Goal: Task Accomplishment & Management: Manage account settings

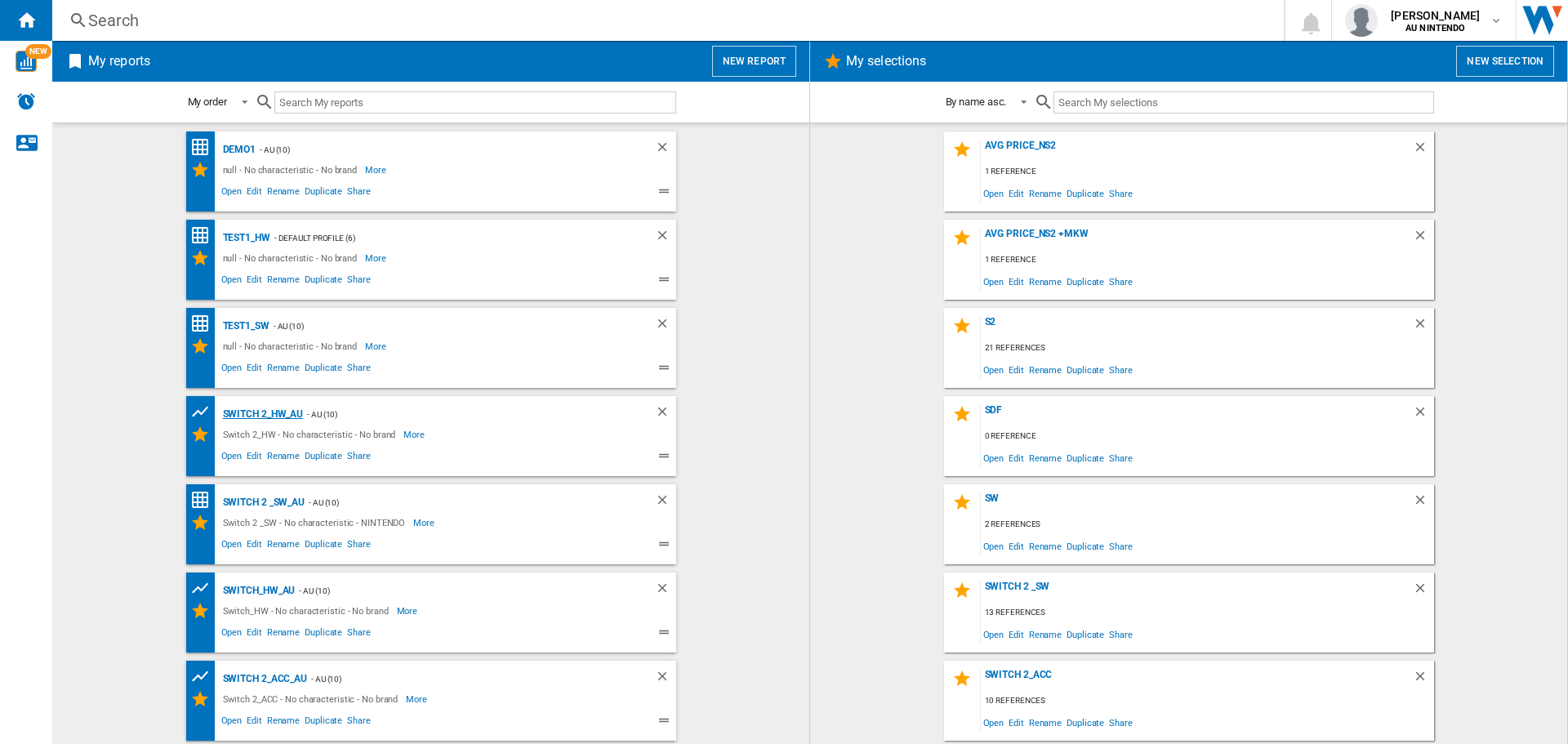
click at [252, 419] on div "Switch 2_HW_AU" at bounding box center [261, 414] width 85 height 20
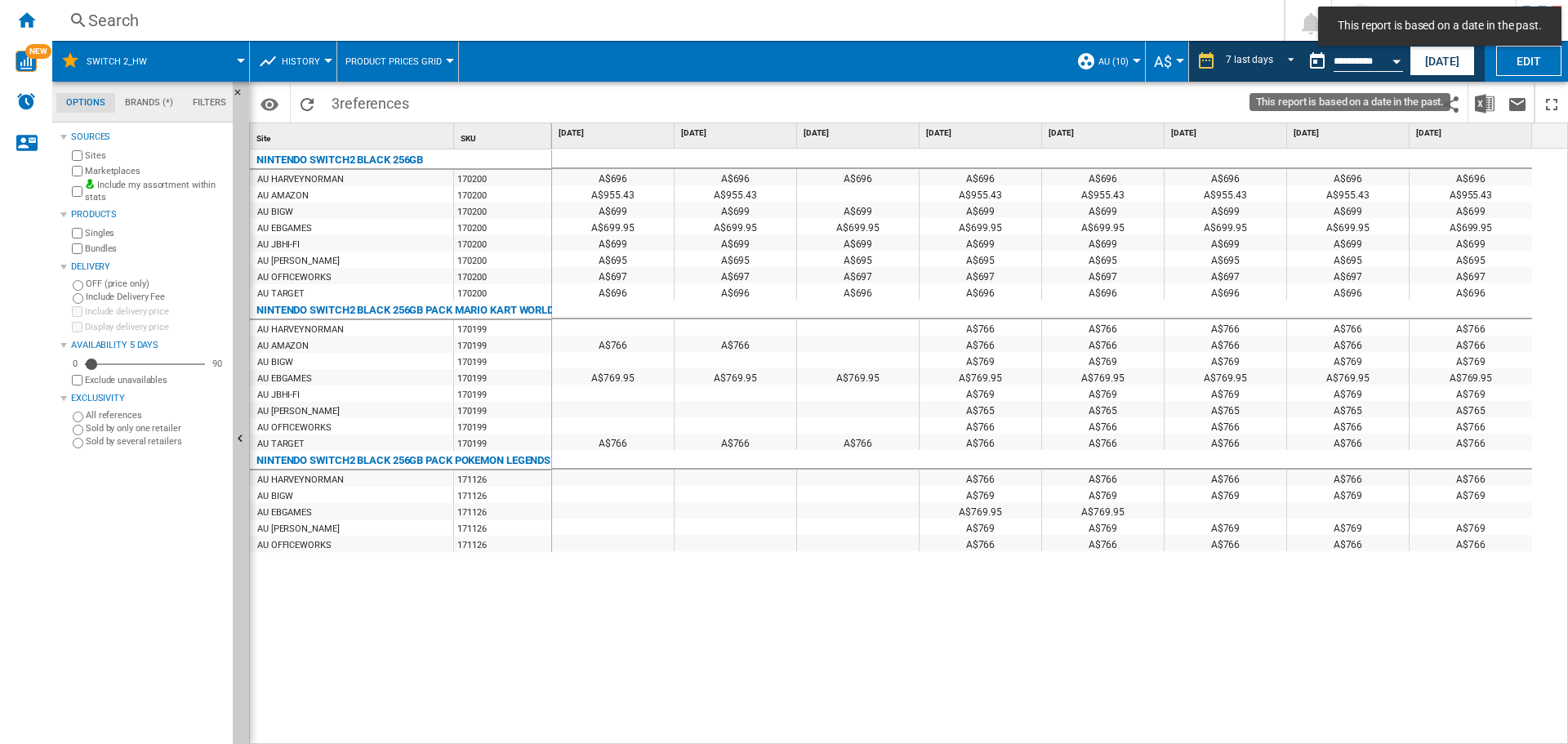
click at [1398, 65] on button "Open calendar" at bounding box center [1396, 58] width 30 height 30
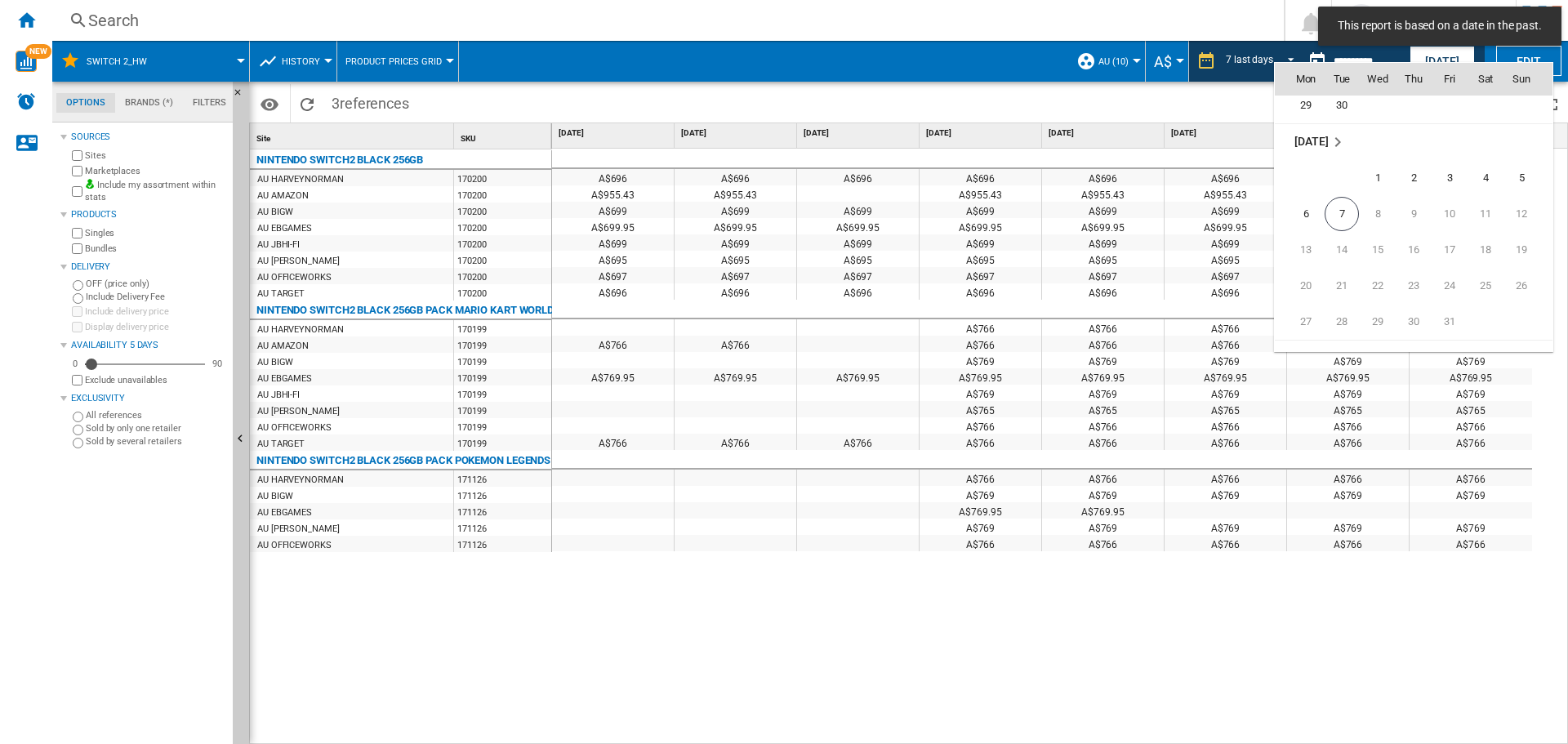
scroll to position [7762, 0]
click at [1303, 217] on span "6" at bounding box center [1306, 211] width 32 height 32
type input "**********"
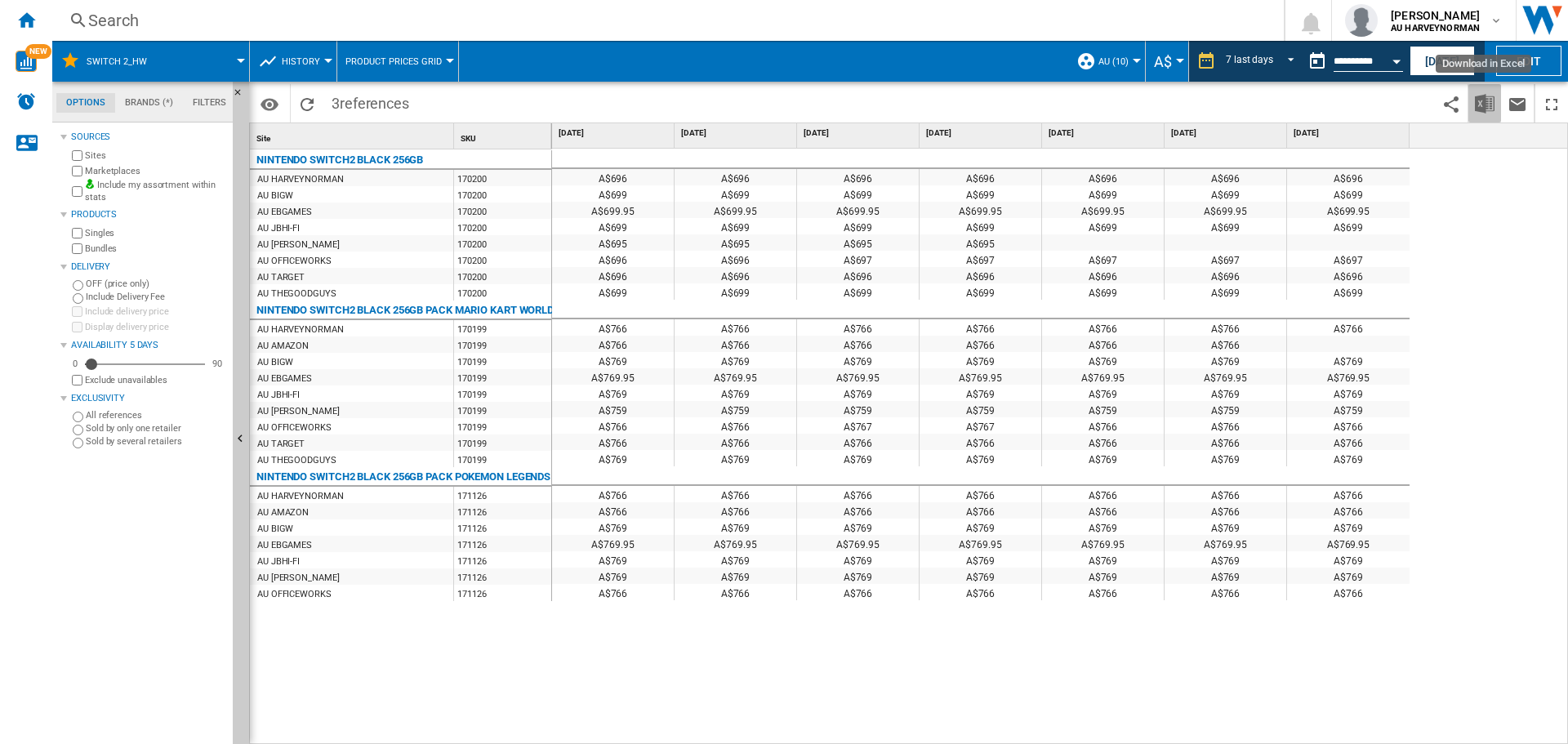
click at [1489, 105] on img "Download in Excel" at bounding box center [1485, 103] width 20 height 20
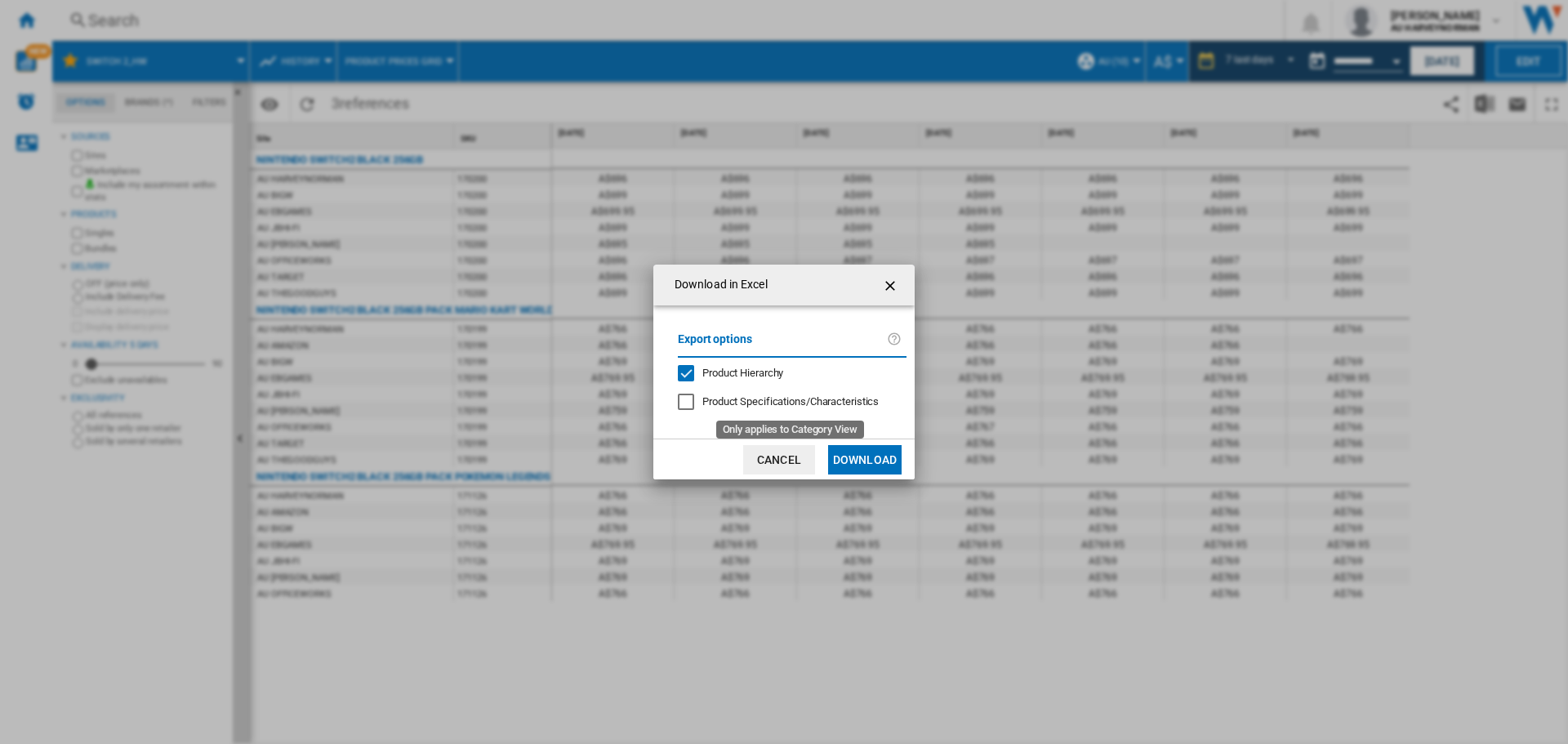
click at [812, 402] on span "Product Specifications/Characteristics" at bounding box center [790, 401] width 177 height 12
click at [862, 460] on button "Download" at bounding box center [865, 459] width 73 height 30
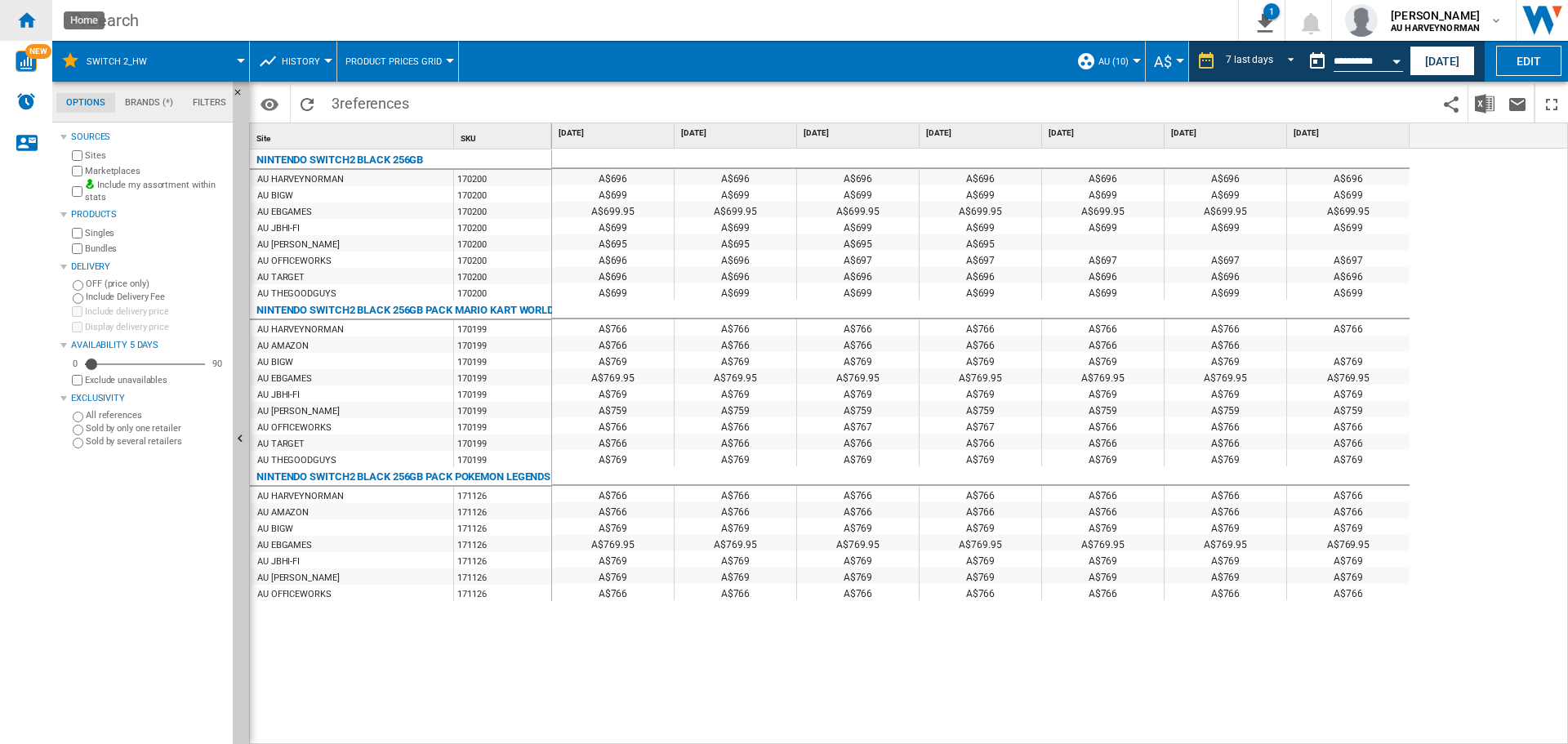
click at [35, 22] on ng-md-icon "Home" at bounding box center [26, 19] width 20 height 20
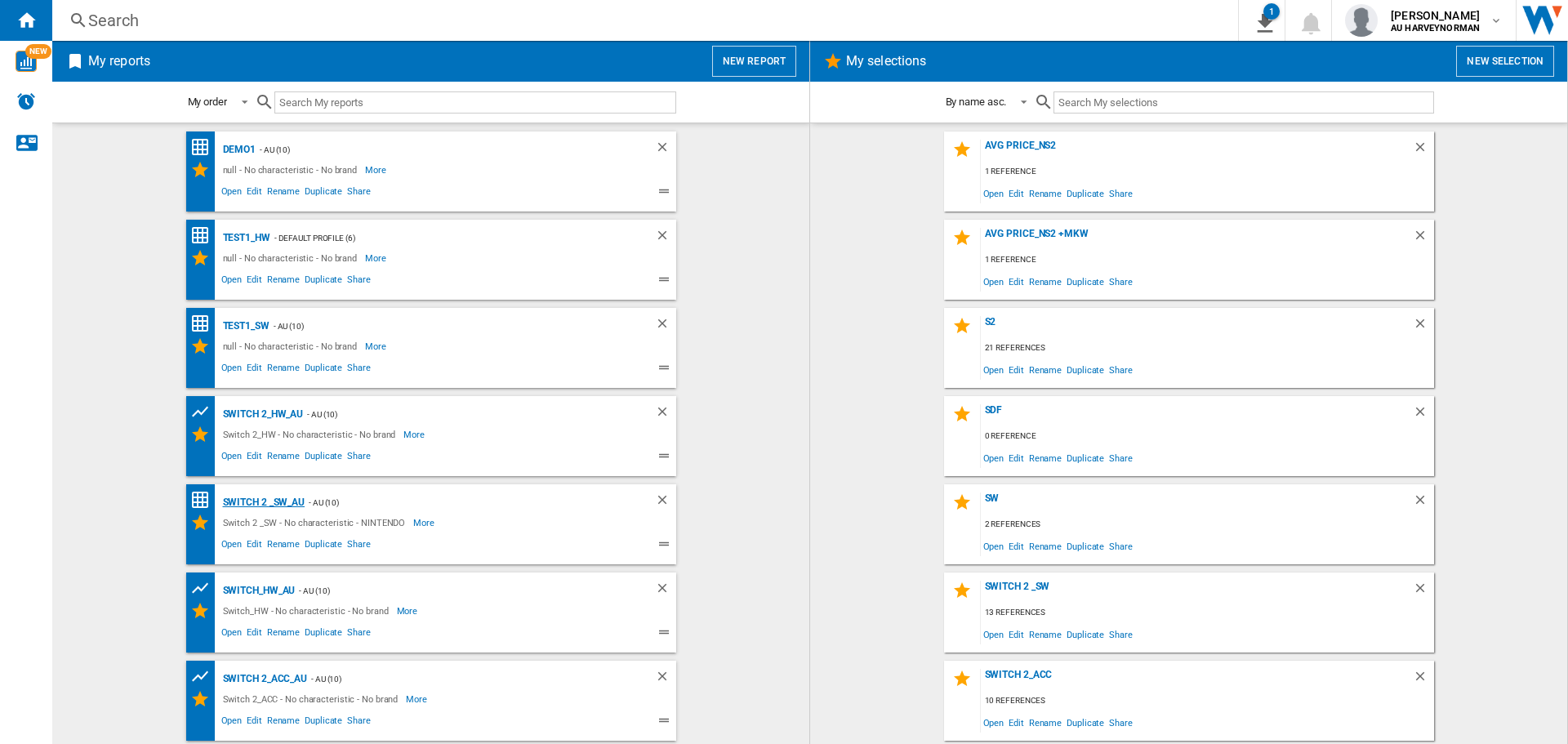
click at [258, 501] on div "Switch 2 _SW_AU" at bounding box center [261, 502] width 87 height 20
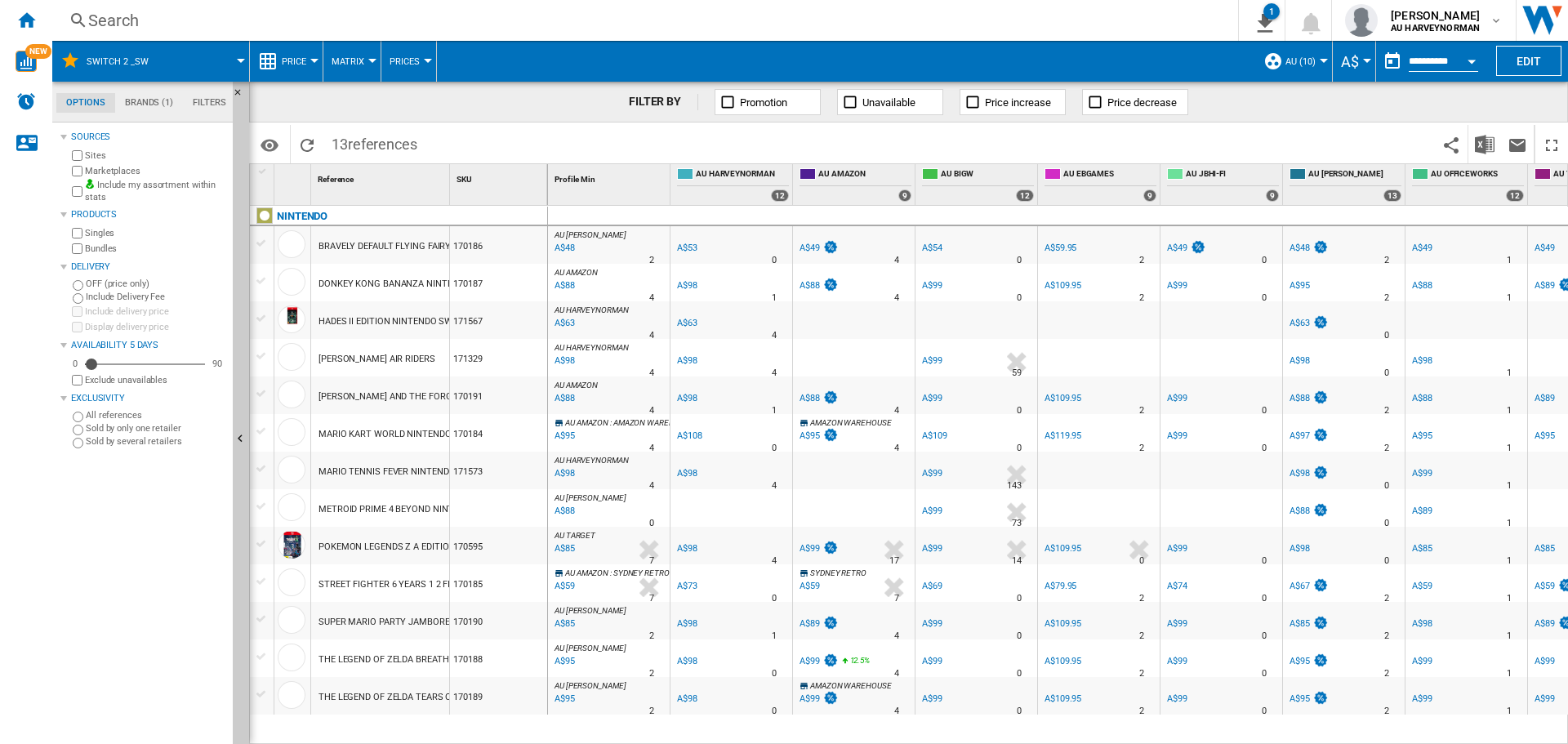
click at [1460, 59] on button "Open calendar" at bounding box center [1472, 58] width 30 height 30
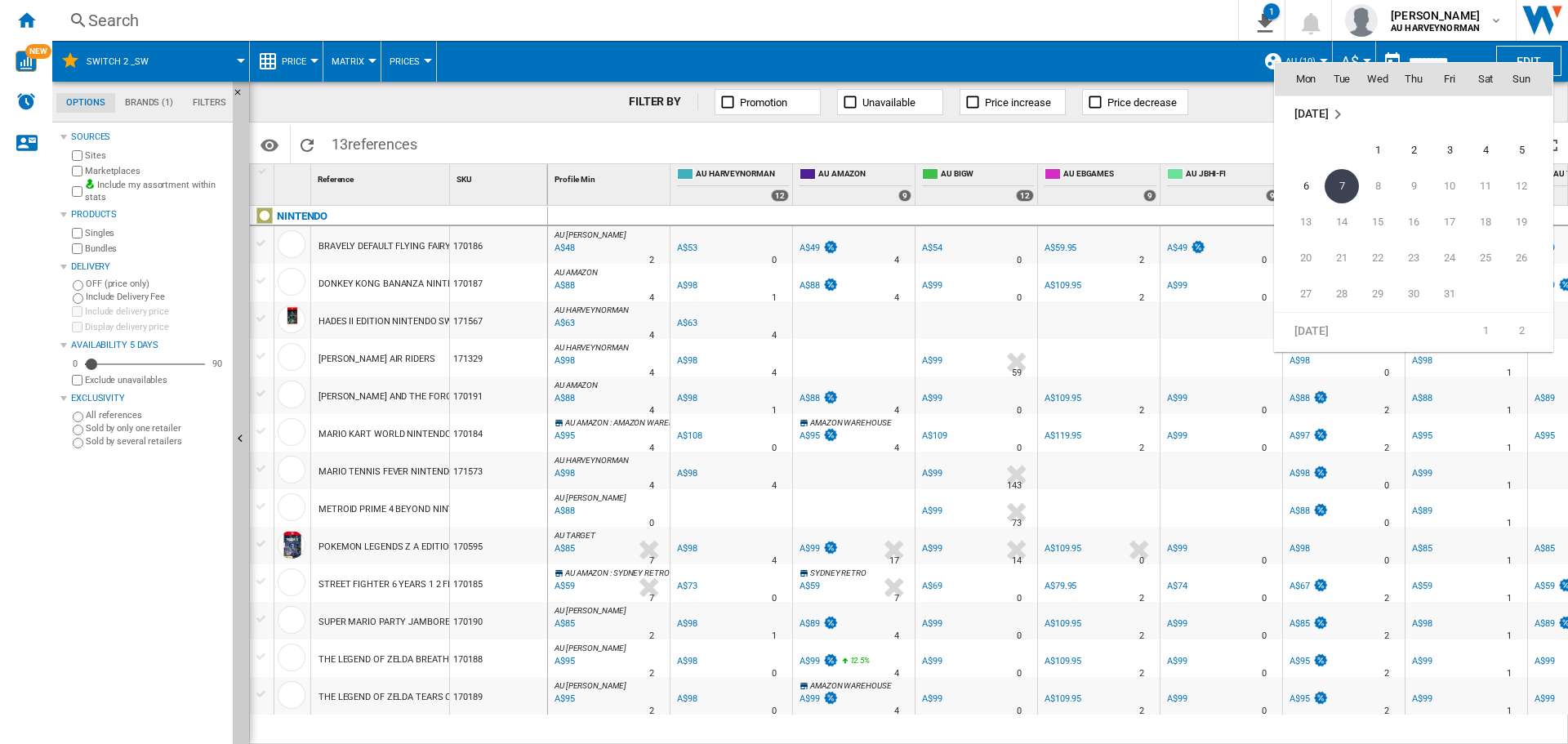
scroll to position [7790, 0]
click at [1311, 186] on span "6" at bounding box center [1306, 183] width 32 height 32
type input "**********"
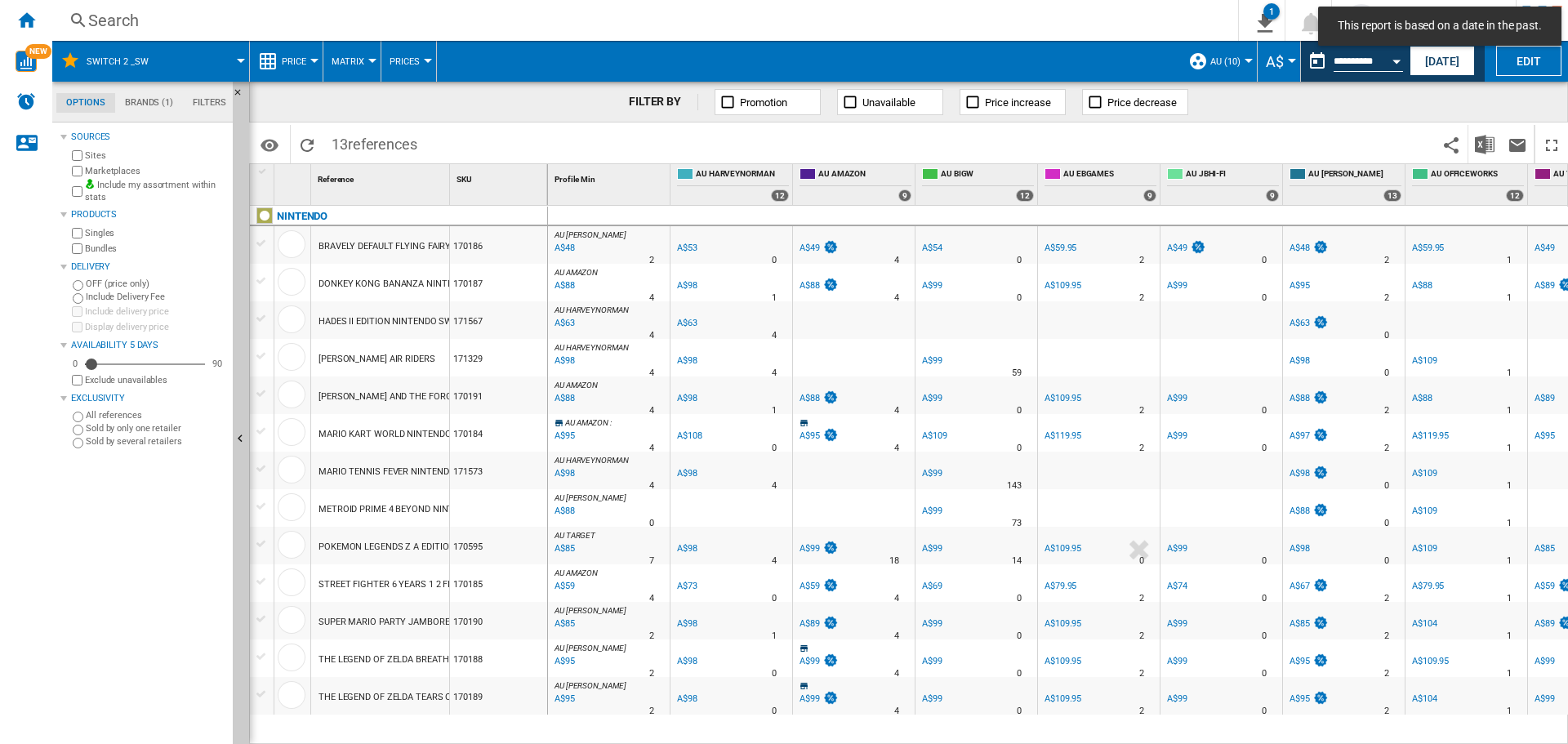
click at [288, 64] on span "Price" at bounding box center [294, 61] width 25 height 10
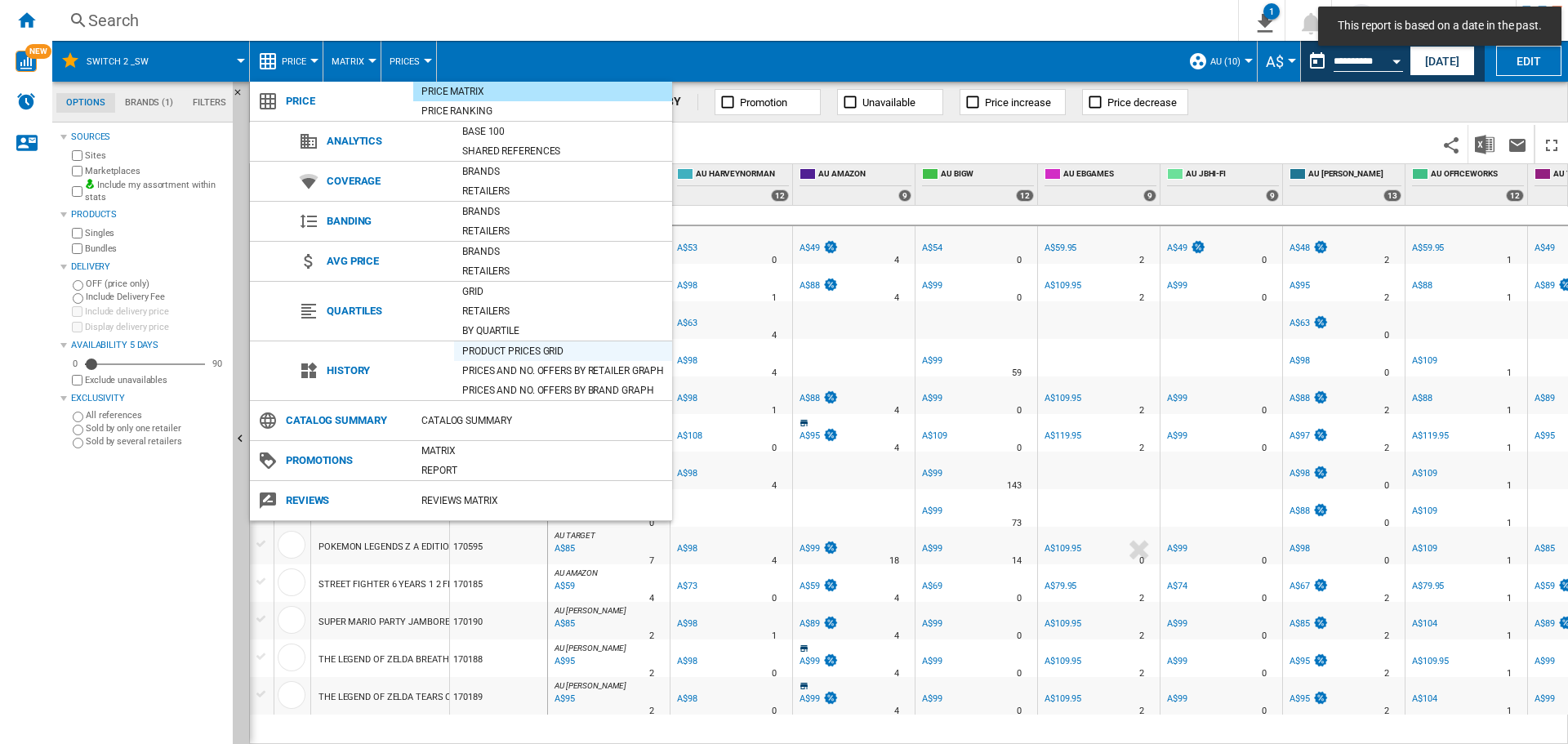
click at [488, 349] on div "Product prices grid" at bounding box center [563, 350] width 218 height 16
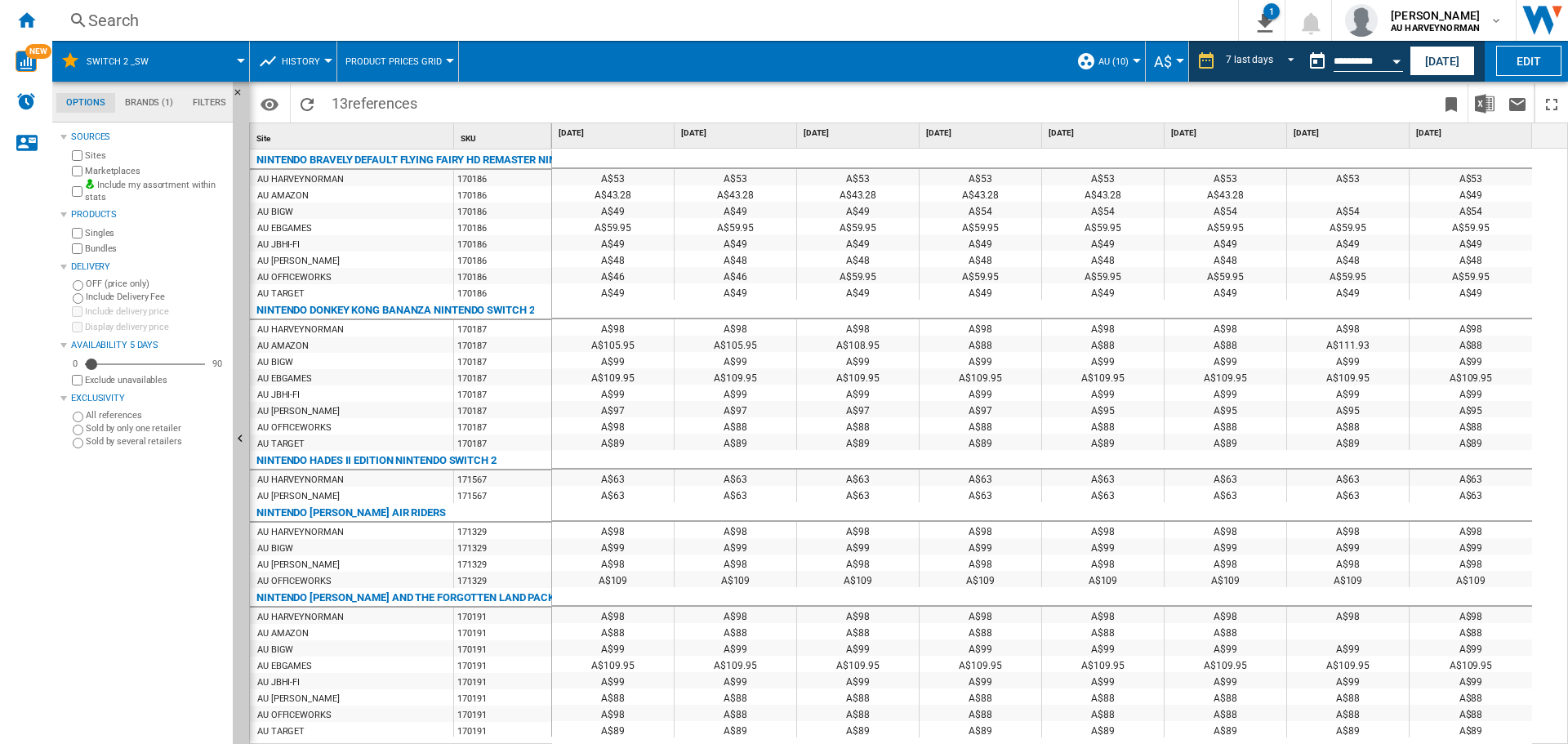
drag, startPoint x: 33, startPoint y: 20, endPoint x: 54, endPoint y: 31, distance: 23.7
click at [33, 20] on ng-md-icon "Home" at bounding box center [26, 19] width 20 height 20
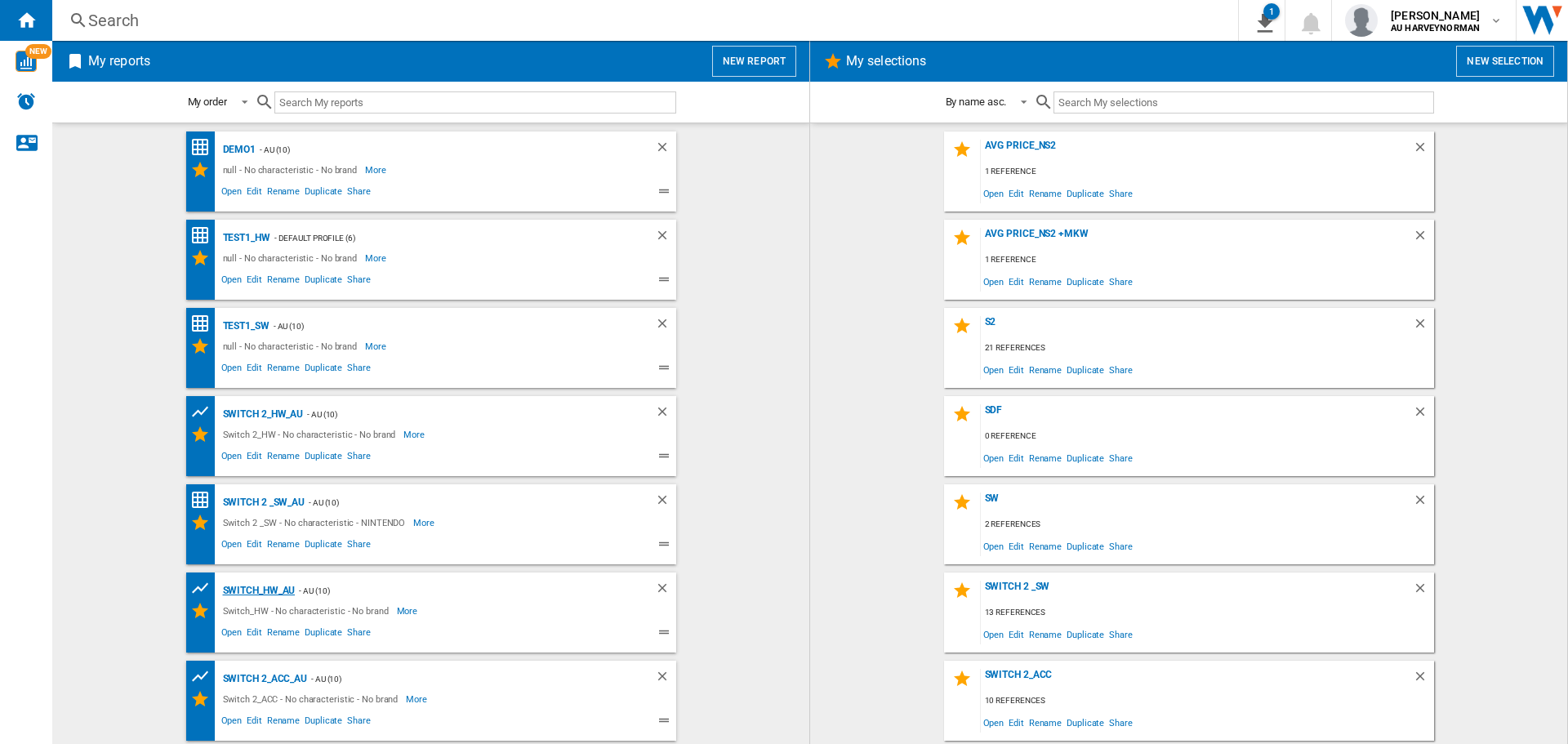
scroll to position [85, 0]
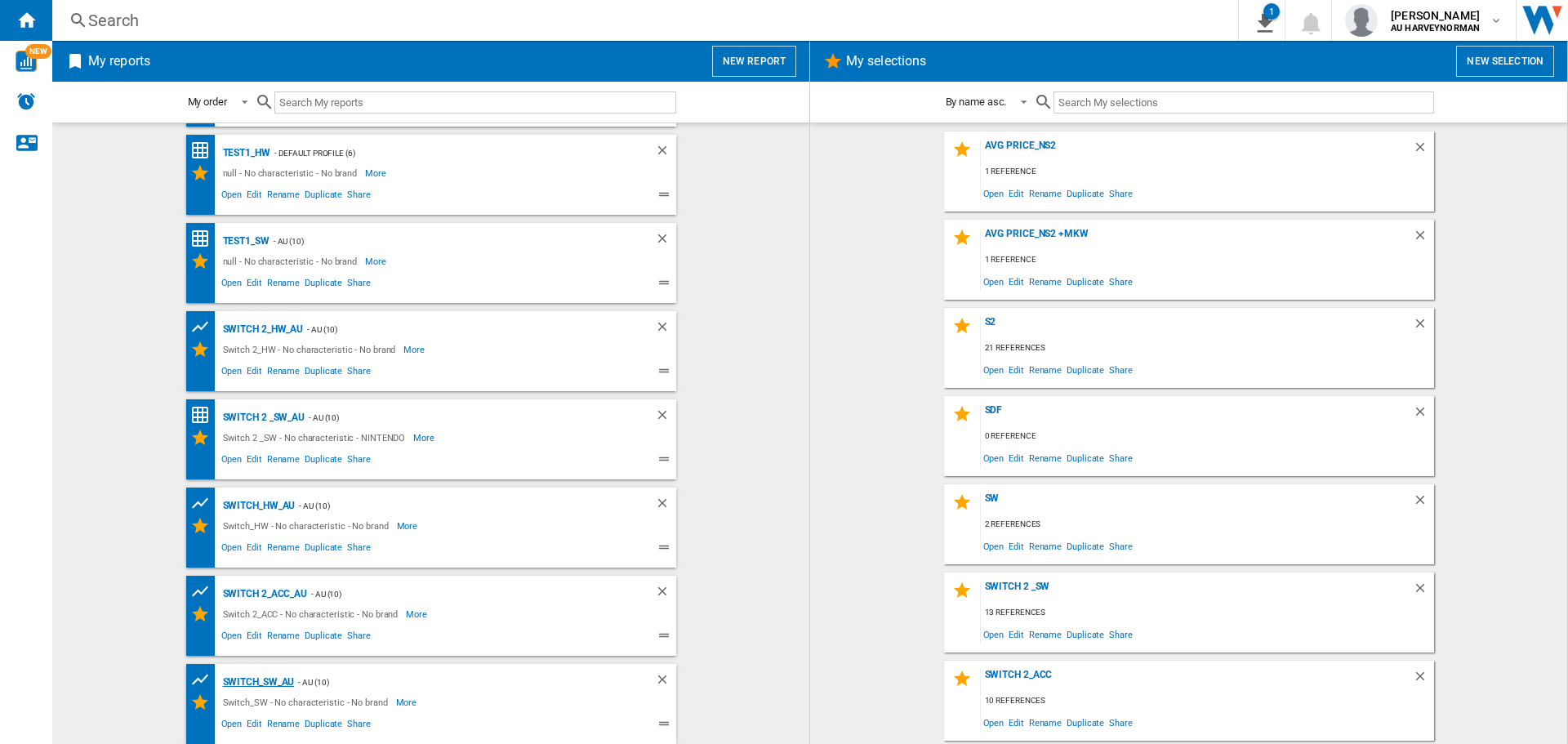
click at [258, 672] on div "Switch_SW_AU" at bounding box center [257, 681] width 76 height 20
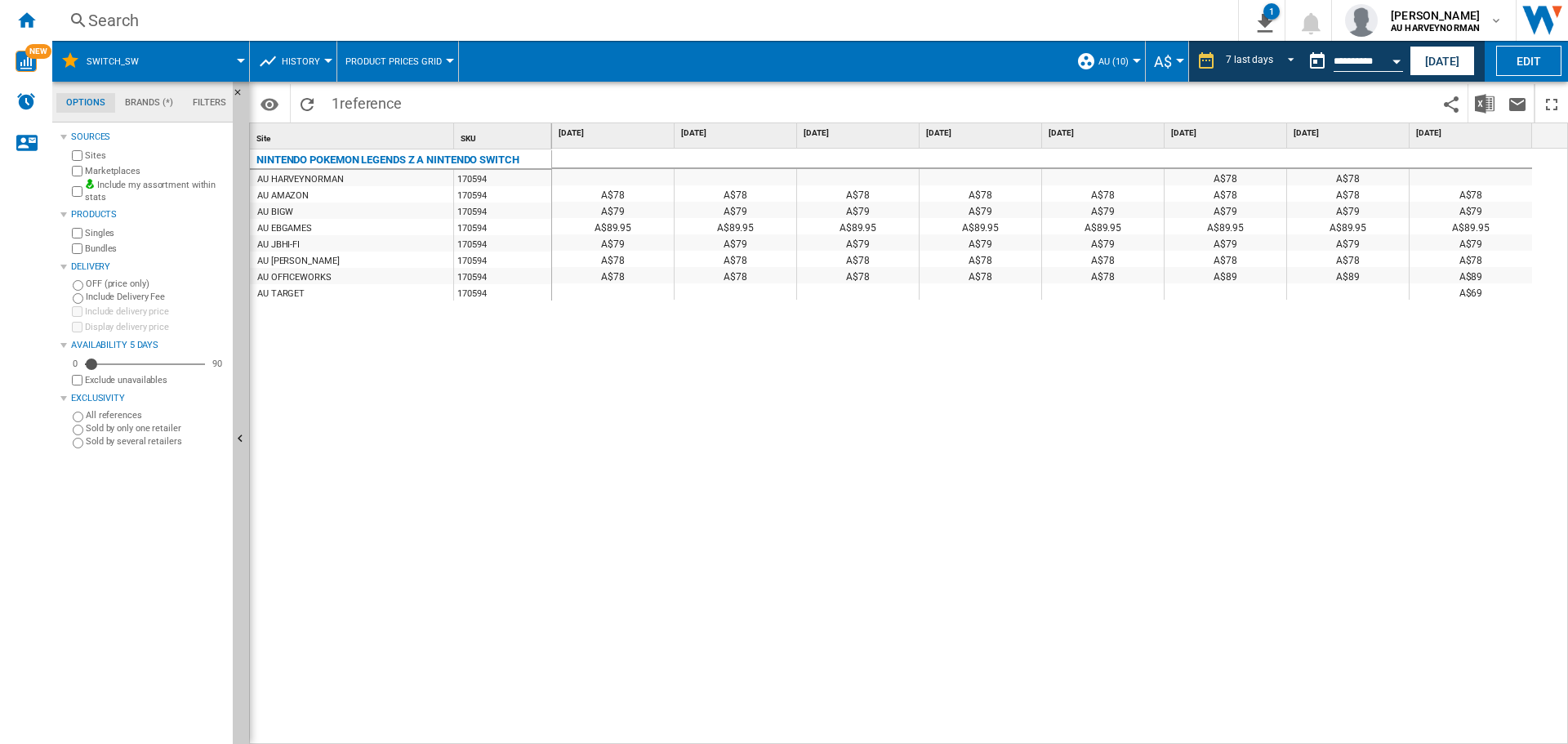
click at [38, 24] on div "Home" at bounding box center [26, 20] width 52 height 41
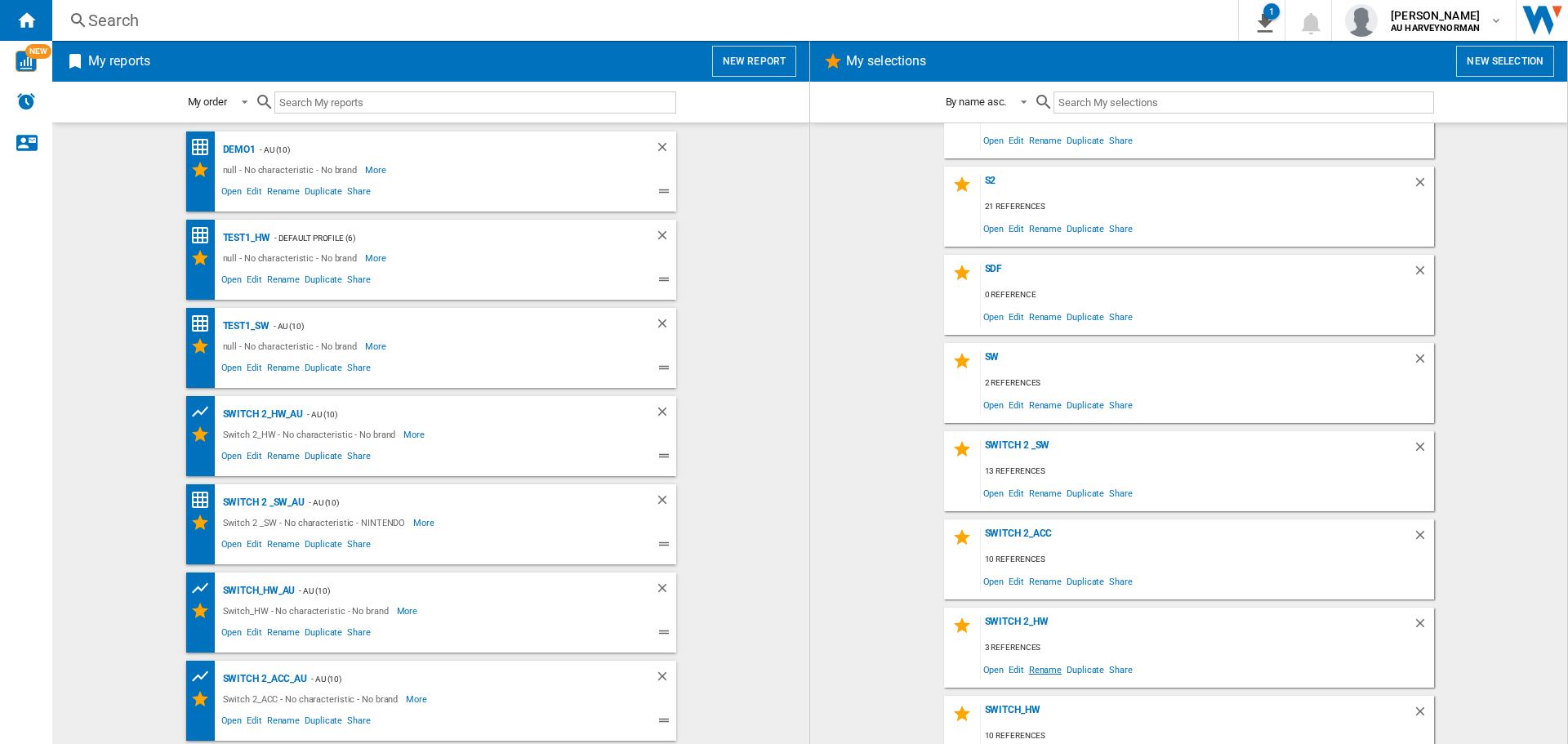
scroll to position [245, 0]
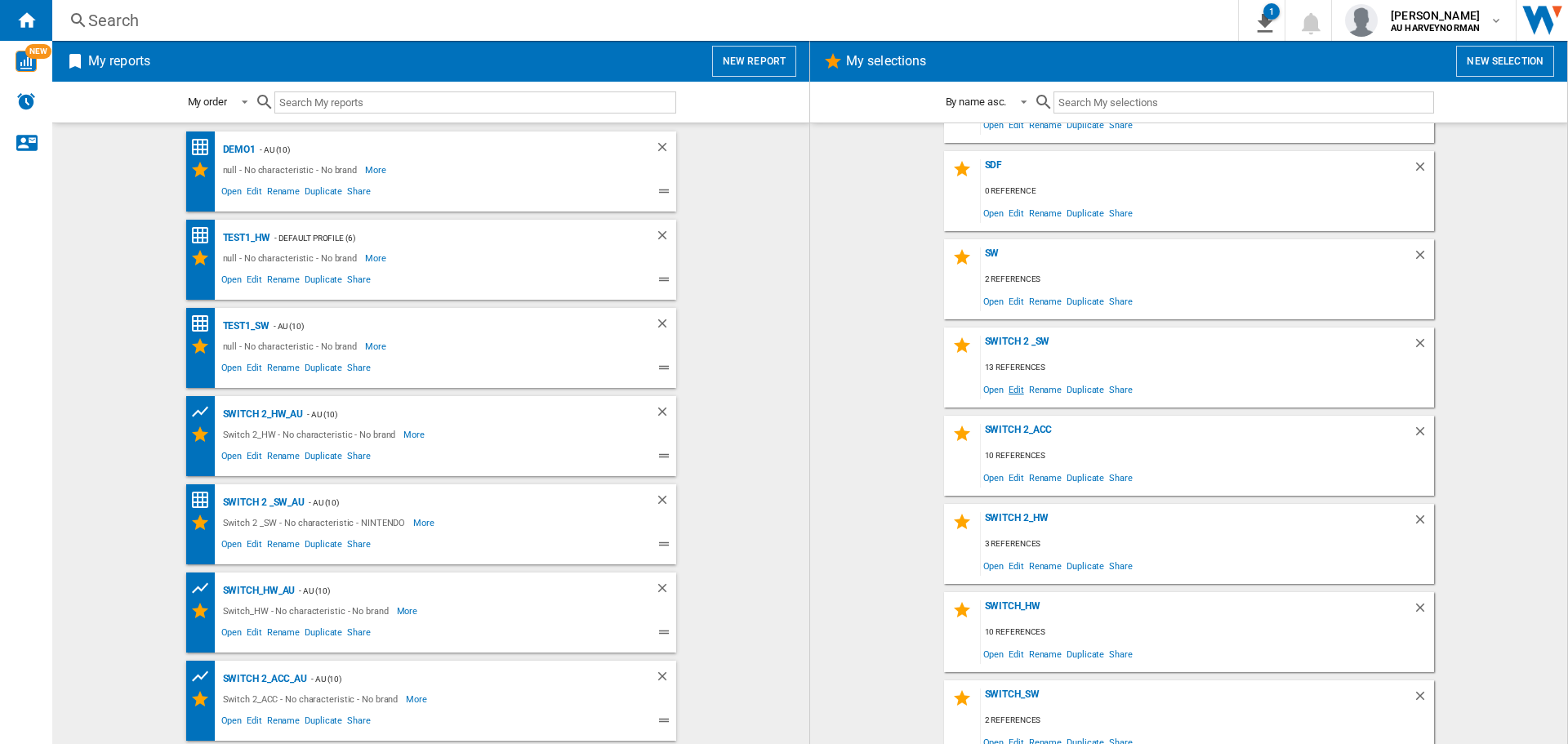
click at [1011, 394] on span "Edit" at bounding box center [1015, 388] width 20 height 22
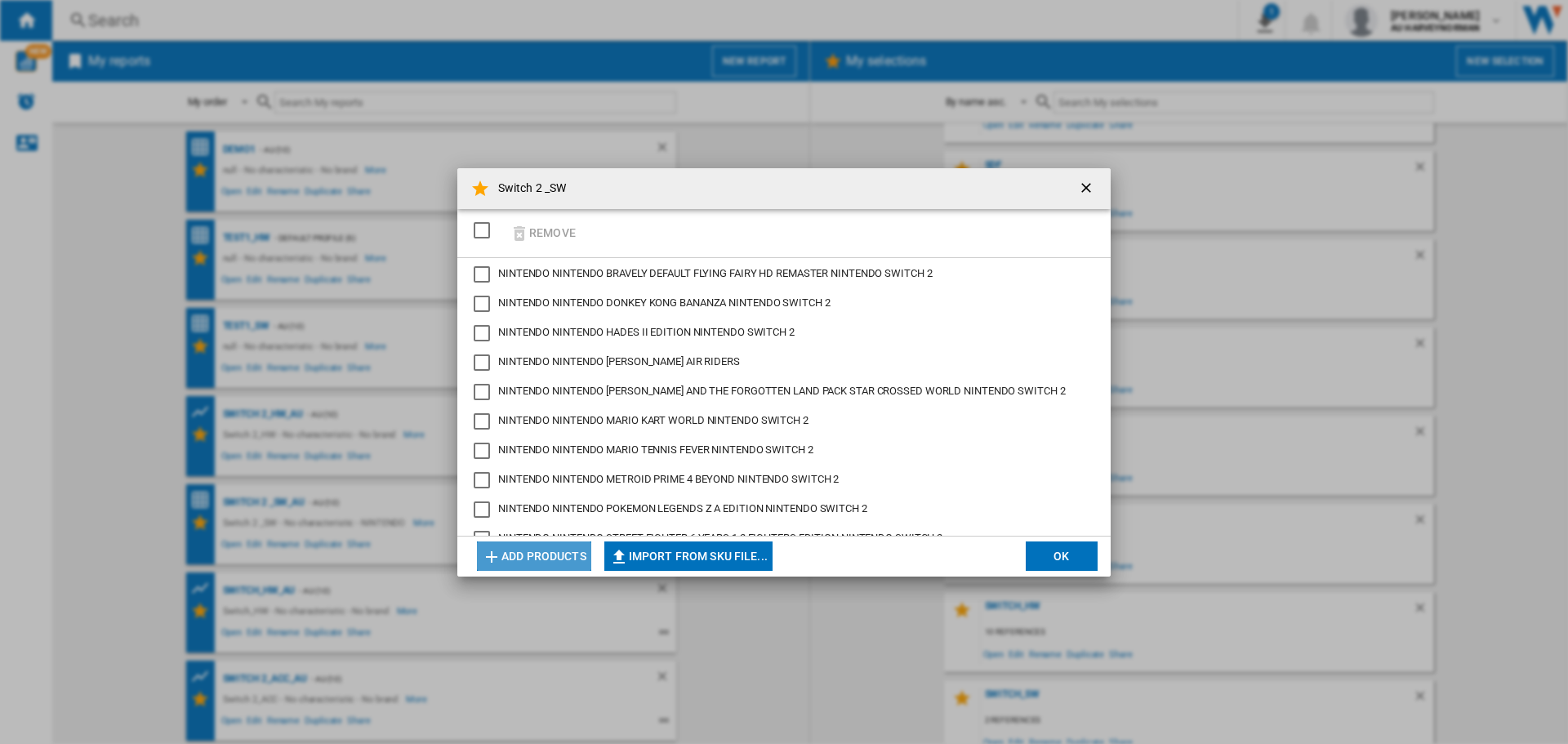
click at [543, 555] on button "Add products" at bounding box center [534, 555] width 115 height 30
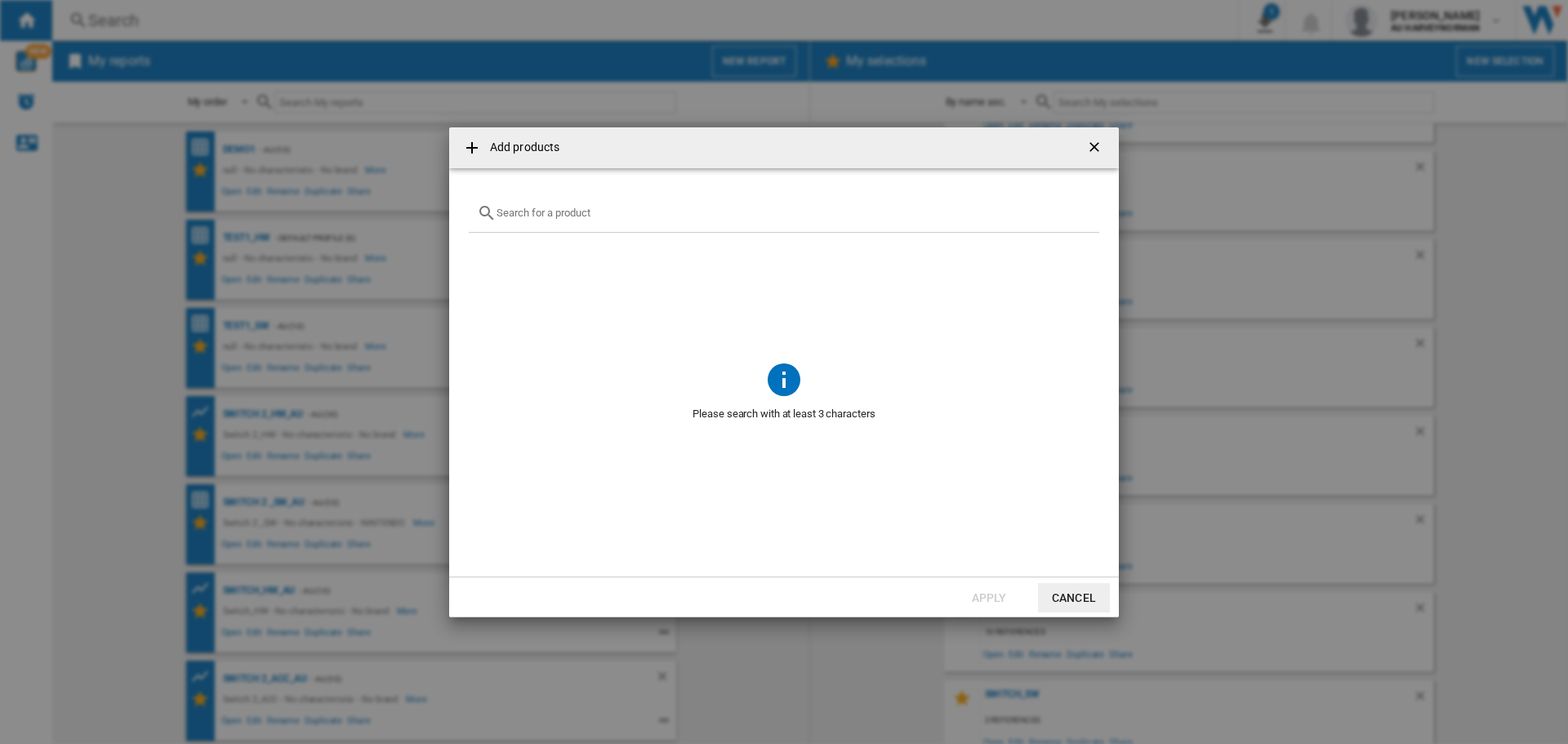
click at [540, 215] on input "text" at bounding box center [793, 213] width 595 height 12
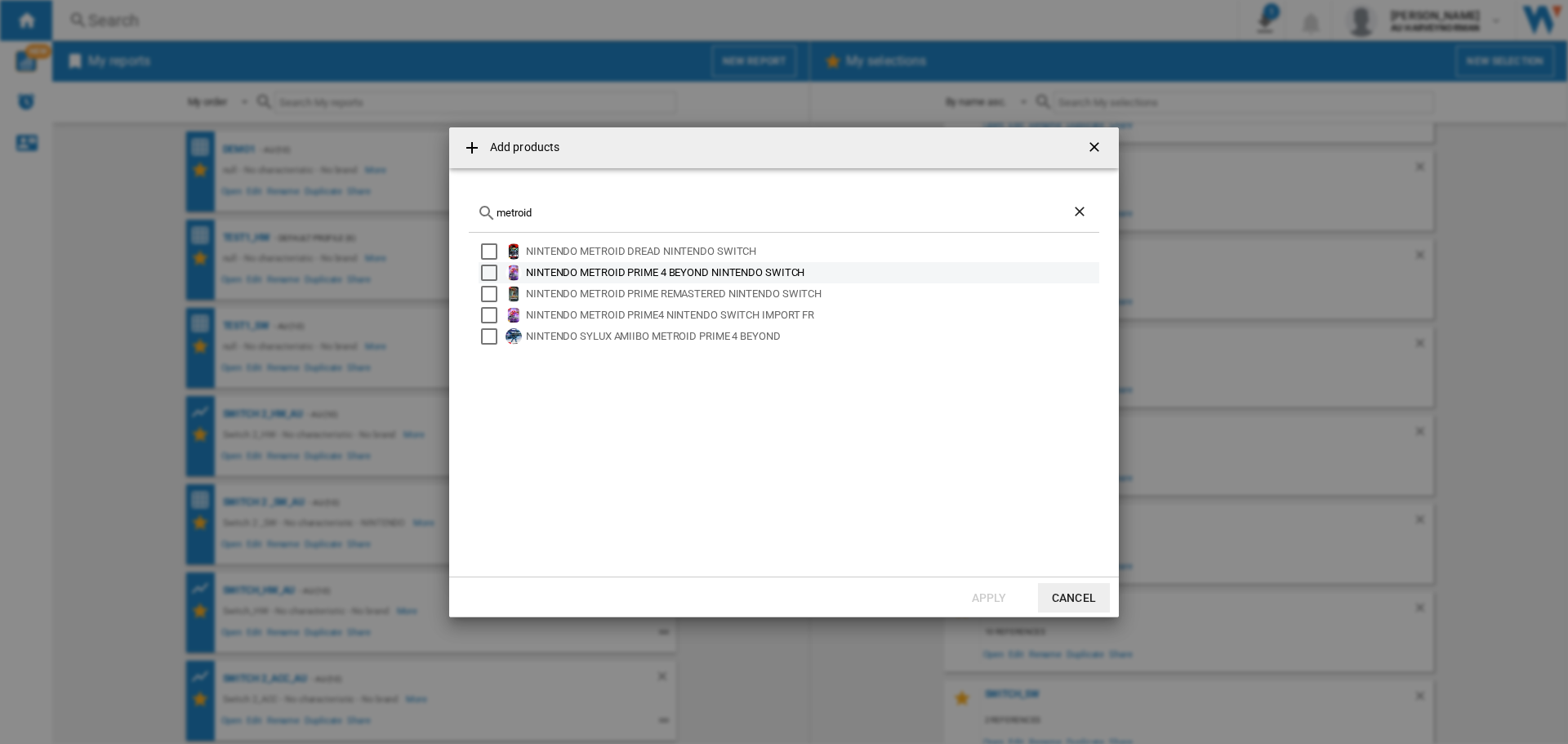
type input "metroid"
click at [538, 269] on div "NINTENDO METROID PRIME 4 BEYOND NINTENDO SWITCH" at bounding box center [811, 272] width 571 height 16
click at [995, 601] on button "Apply" at bounding box center [989, 597] width 72 height 30
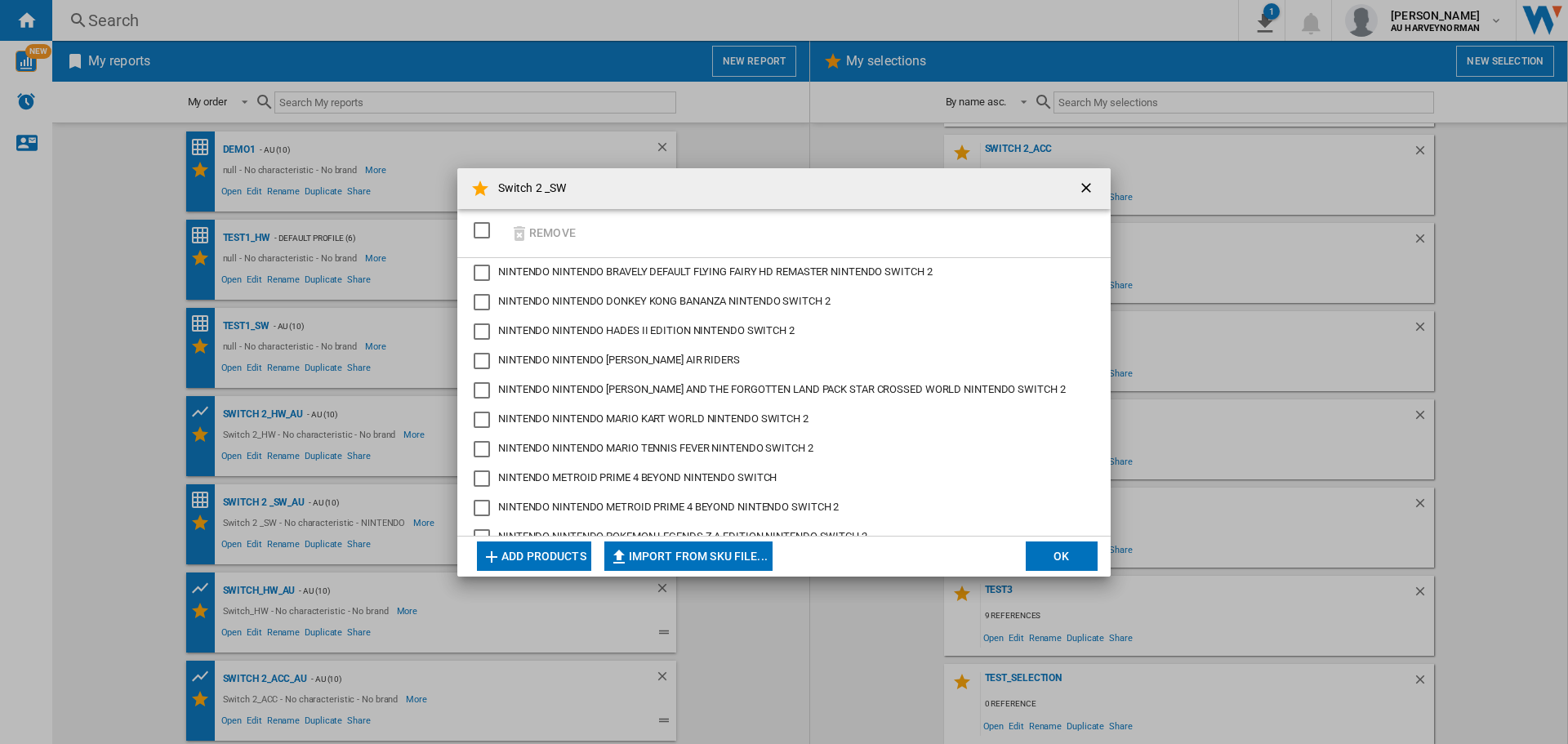
scroll to position [0, 0]
click at [484, 479] on div "NINTENDO METROID PRIME 4 BEYOND NINTENDO SWITCH" at bounding box center [481, 480] width 16 height 16
click at [539, 233] on button "Remove" at bounding box center [543, 233] width 76 height 38
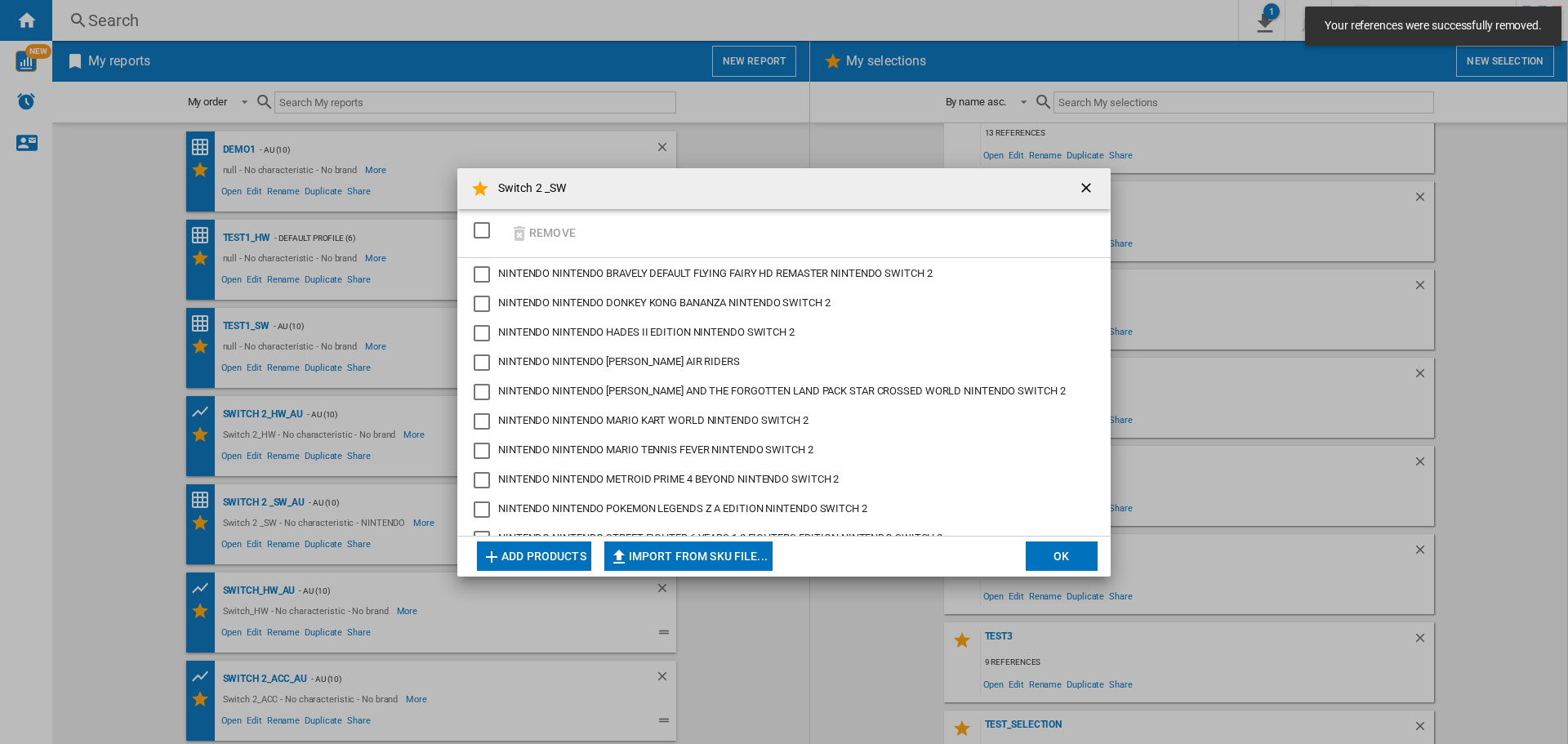
scroll to position [526, 0]
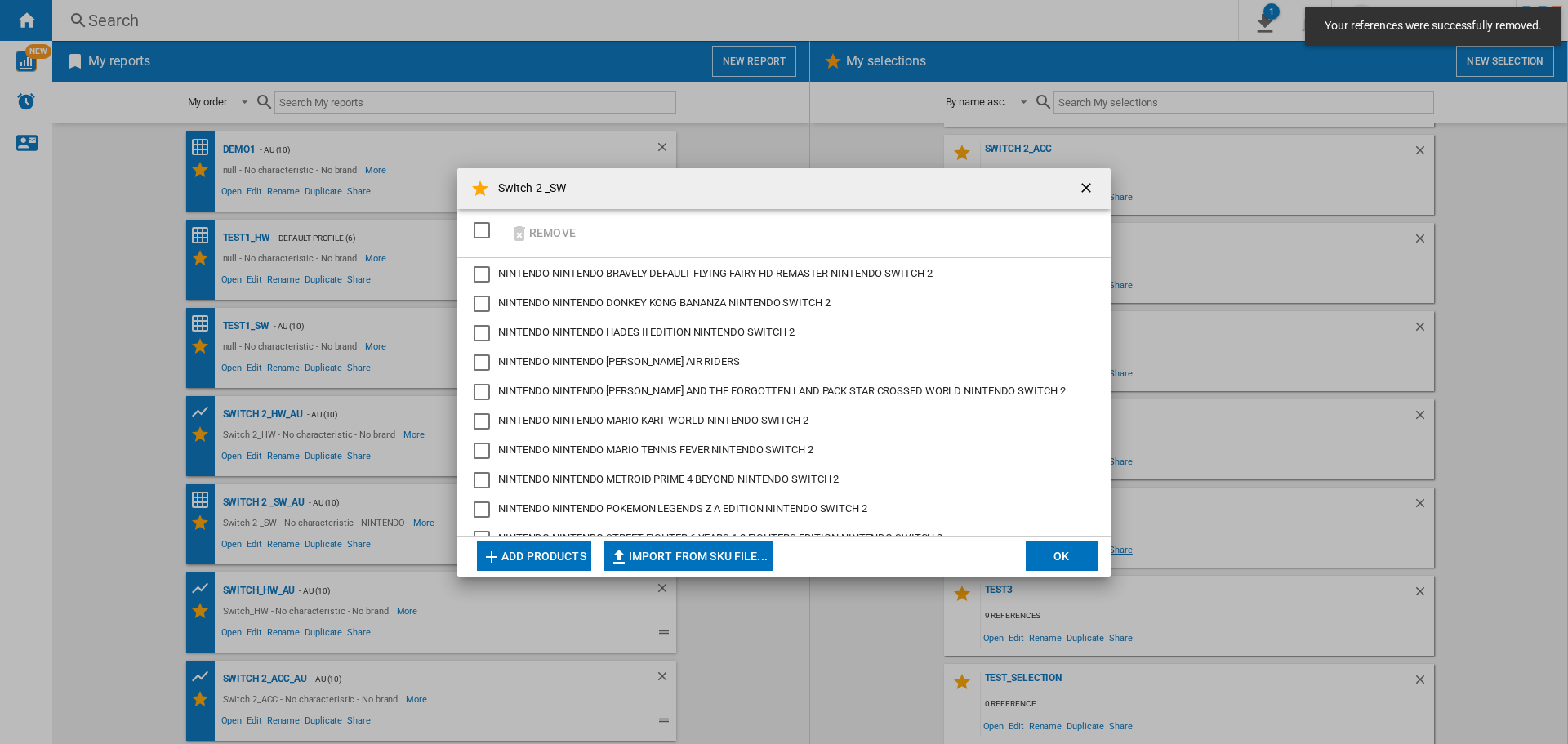
drag, startPoint x: 1061, startPoint y: 552, endPoint x: 1105, endPoint y: 557, distance: 44.3
click at [1061, 553] on button "OK" at bounding box center [1061, 555] width 72 height 30
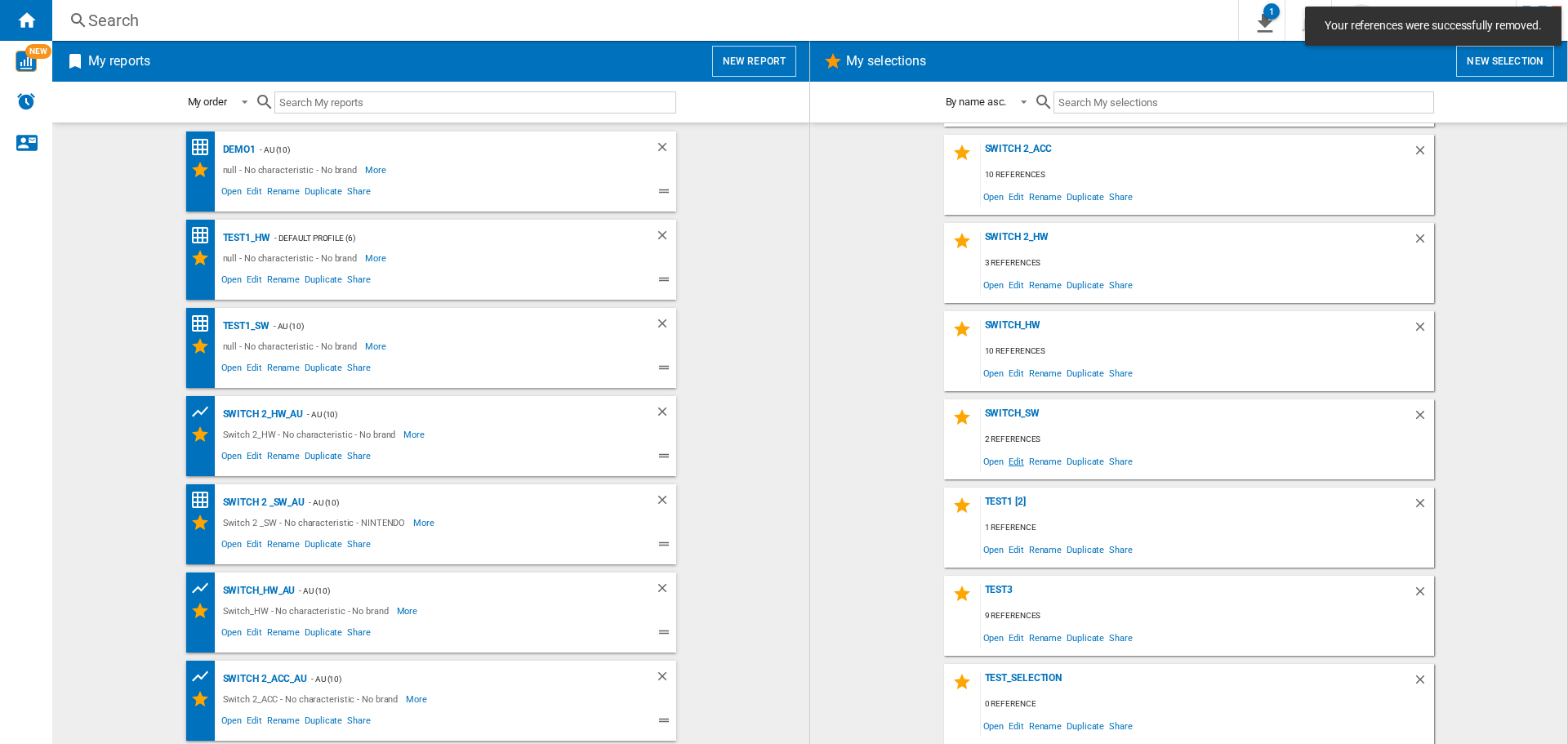
click at [1013, 458] on span "Edit" at bounding box center [1015, 461] width 20 height 22
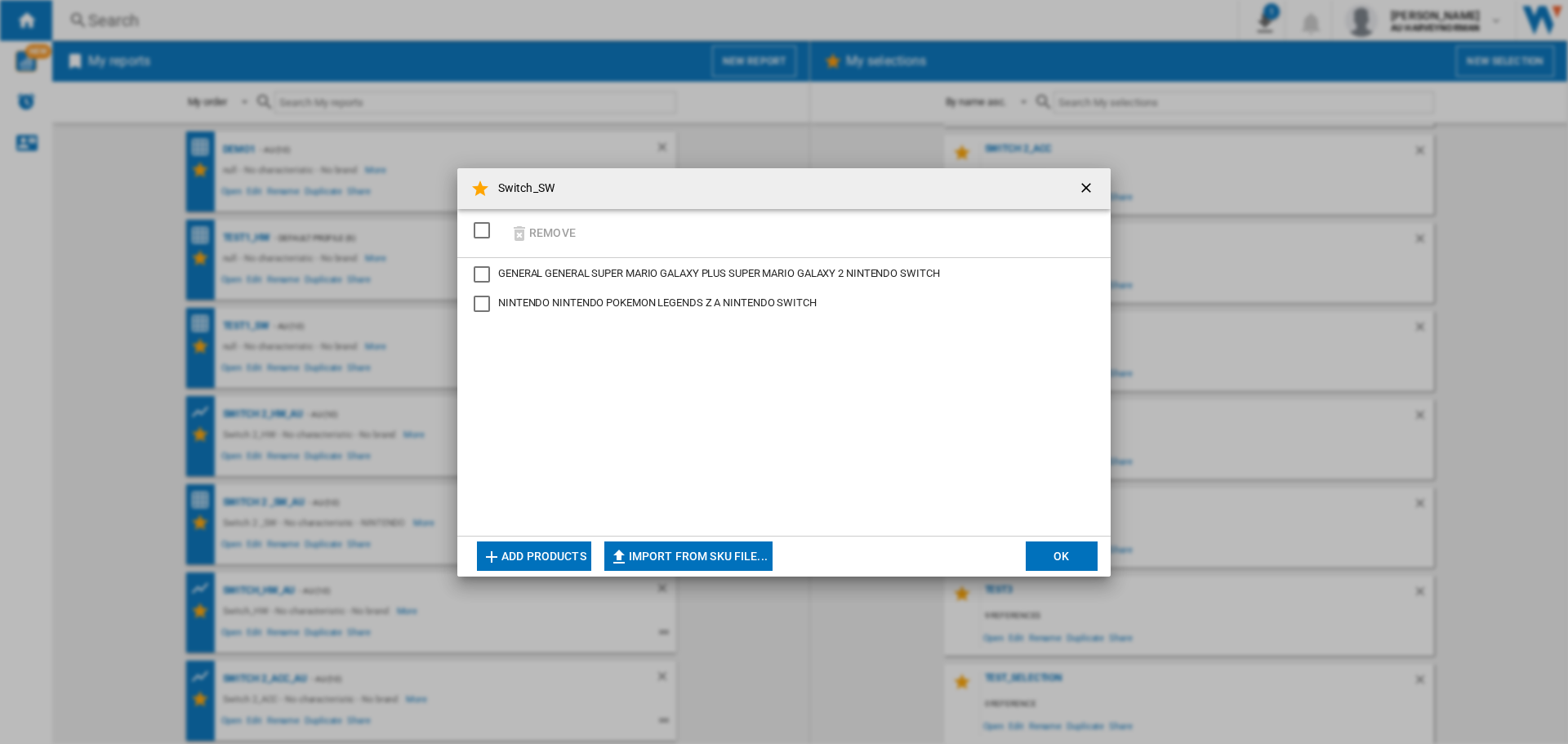
click at [514, 560] on button "Add products" at bounding box center [534, 555] width 115 height 30
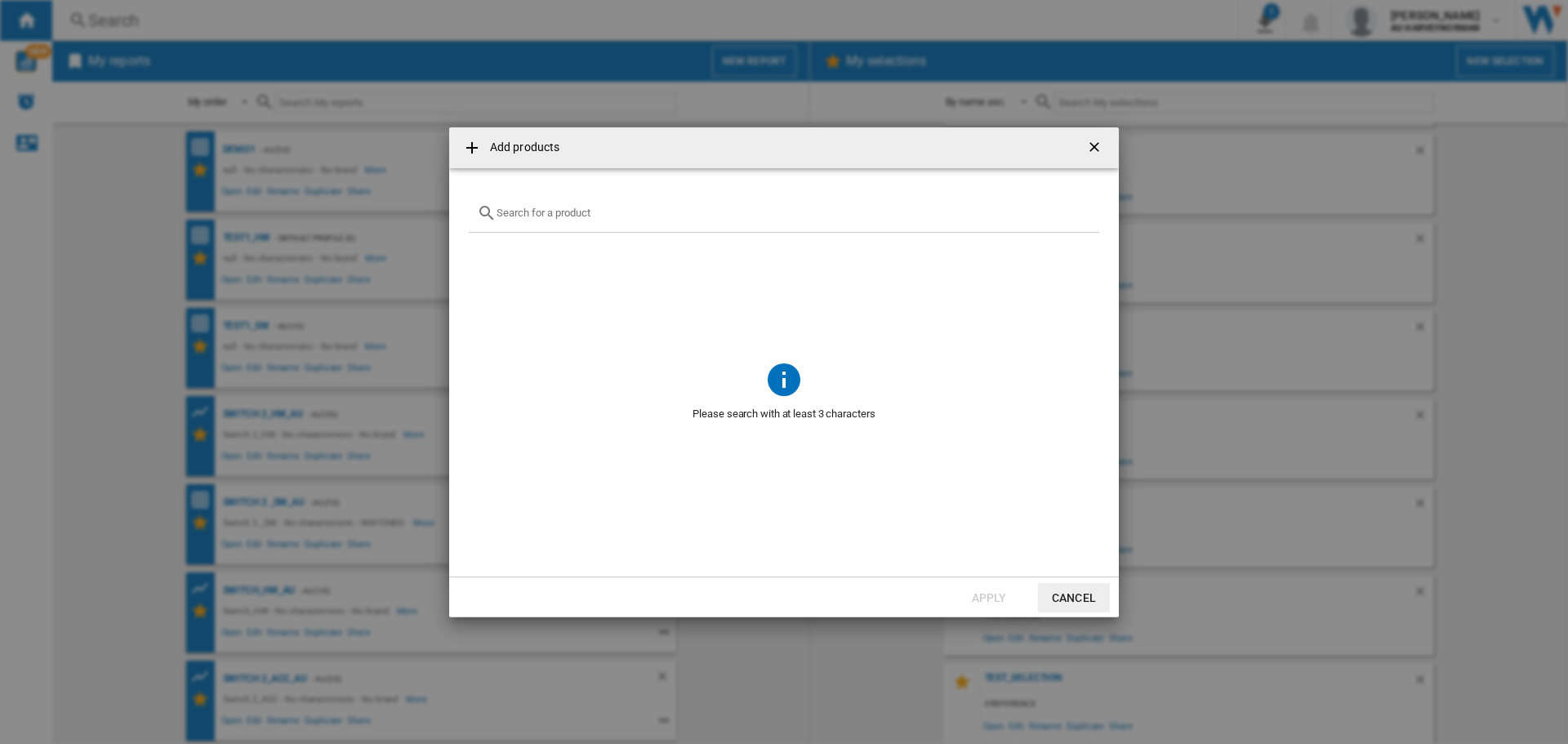
click at [575, 212] on input "Add products ..." at bounding box center [793, 213] width 595 height 12
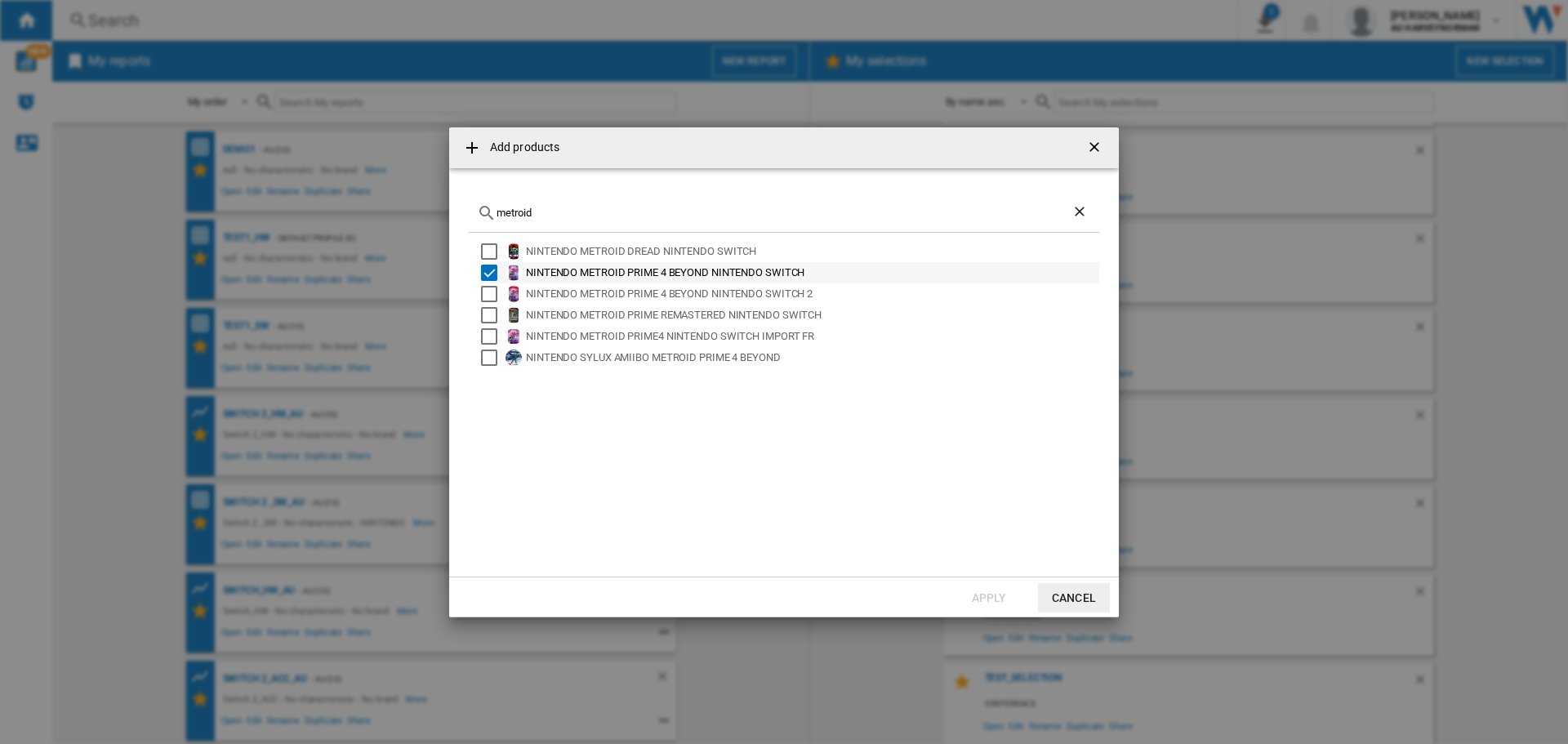
type input "metroid"
click at [490, 275] on div "Select" at bounding box center [489, 272] width 16 height 16
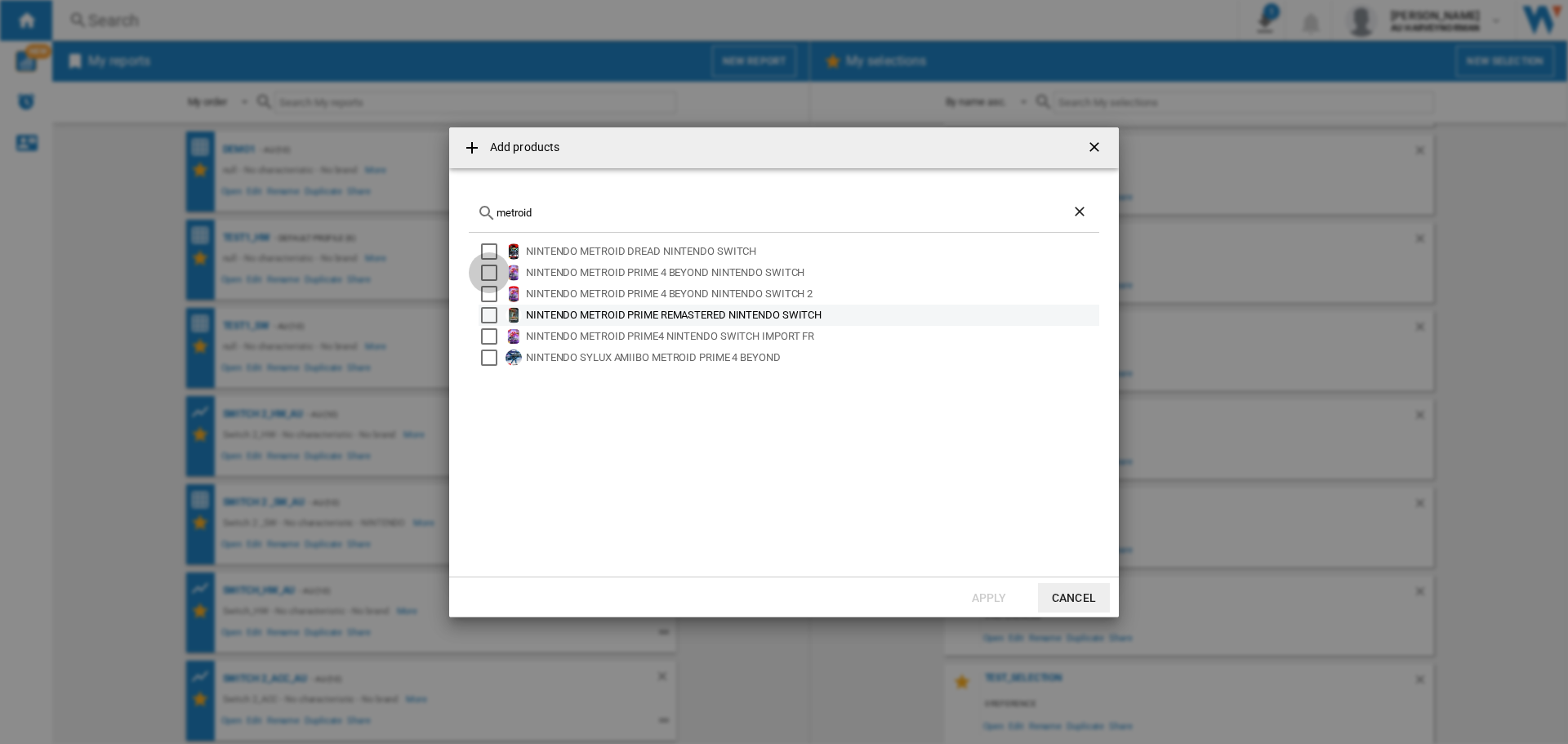
drag, startPoint x: 487, startPoint y: 274, endPoint x: 944, endPoint y: 305, distance: 458.1
click at [489, 274] on div "Select" at bounding box center [489, 272] width 16 height 16
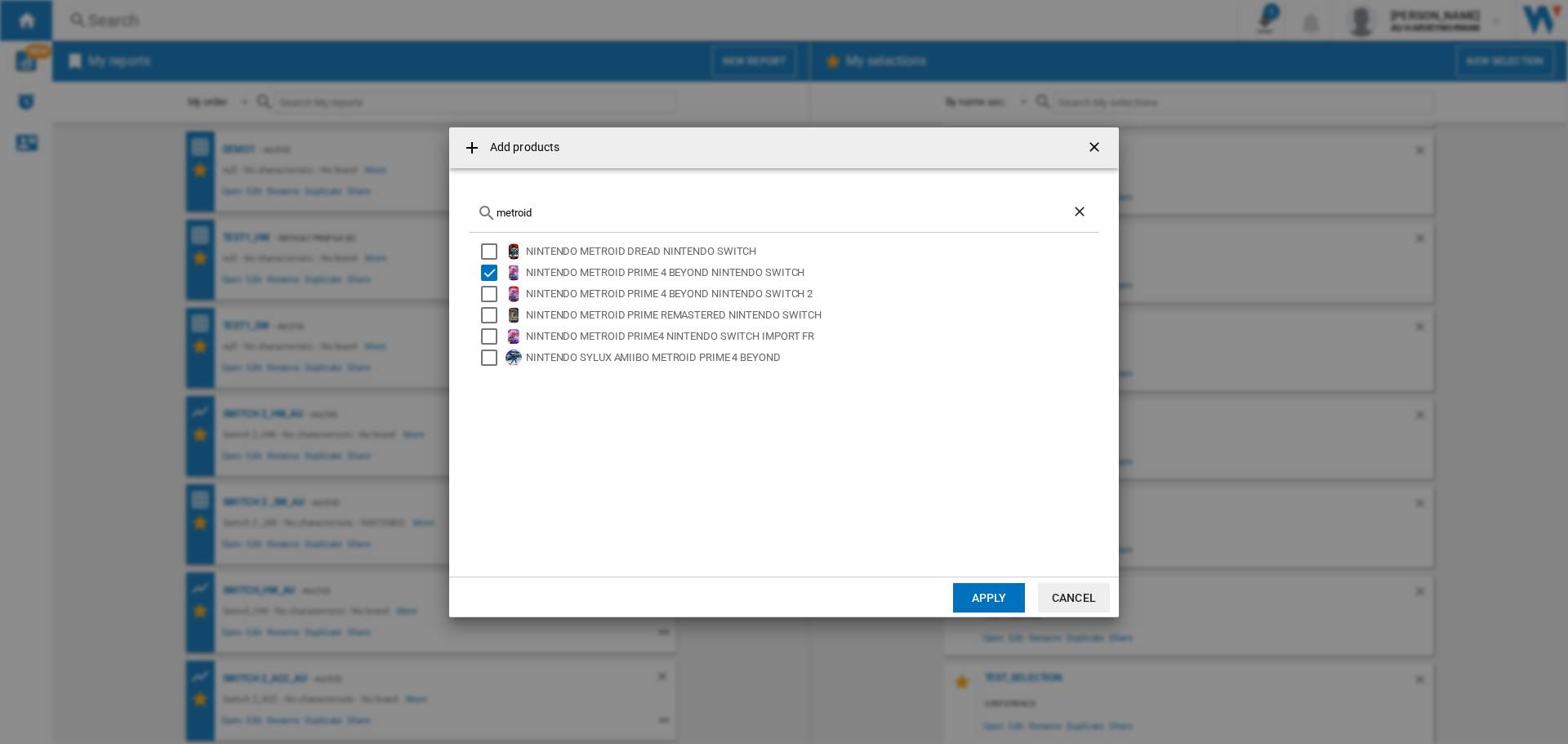
drag, startPoint x: 989, startPoint y: 595, endPoint x: 941, endPoint y: 557, distance: 61.2
click at [989, 596] on button "Apply" at bounding box center [989, 597] width 72 height 30
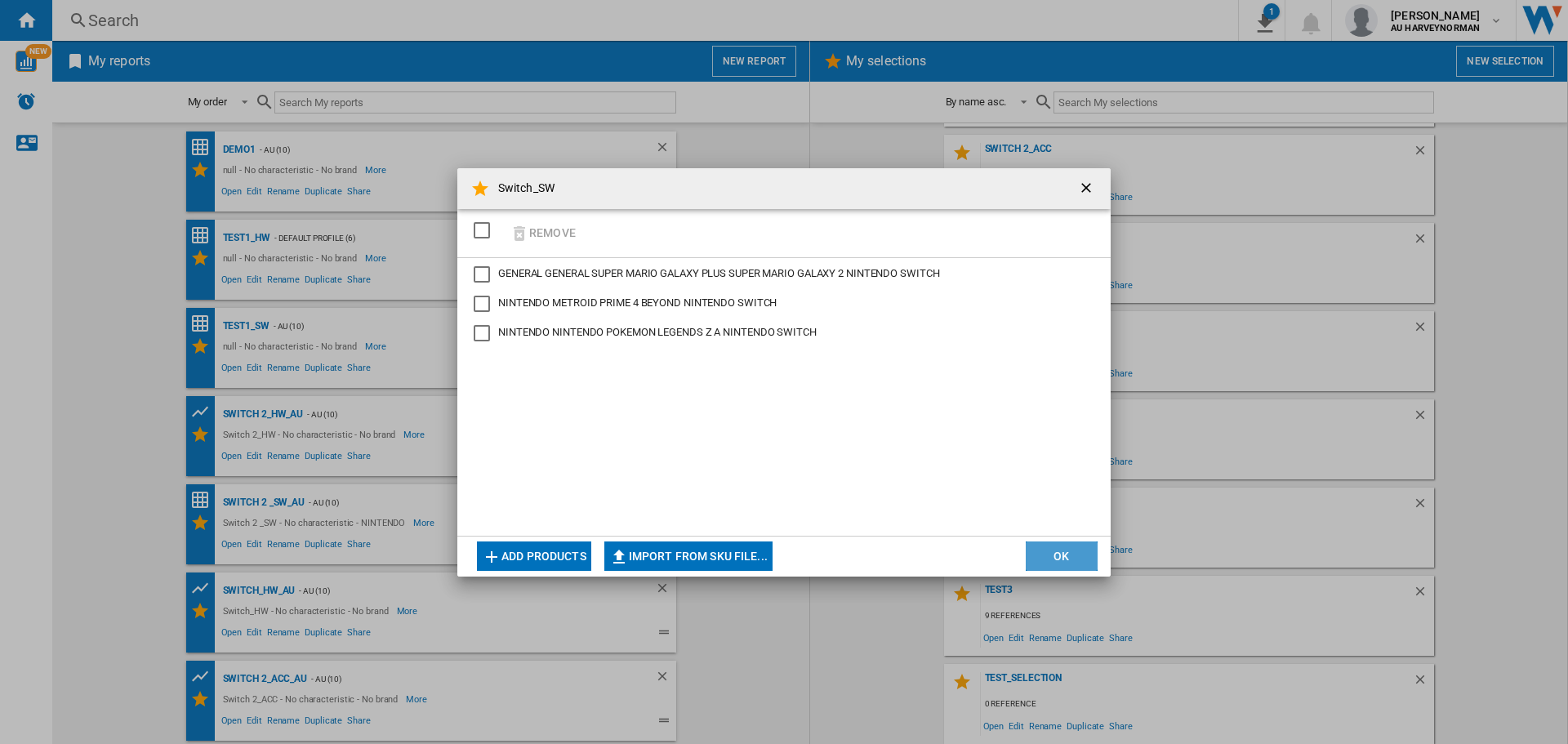
drag, startPoint x: 1060, startPoint y: 558, endPoint x: 964, endPoint y: 553, distance: 96.1
click at [1060, 558] on button "OK" at bounding box center [1061, 555] width 72 height 30
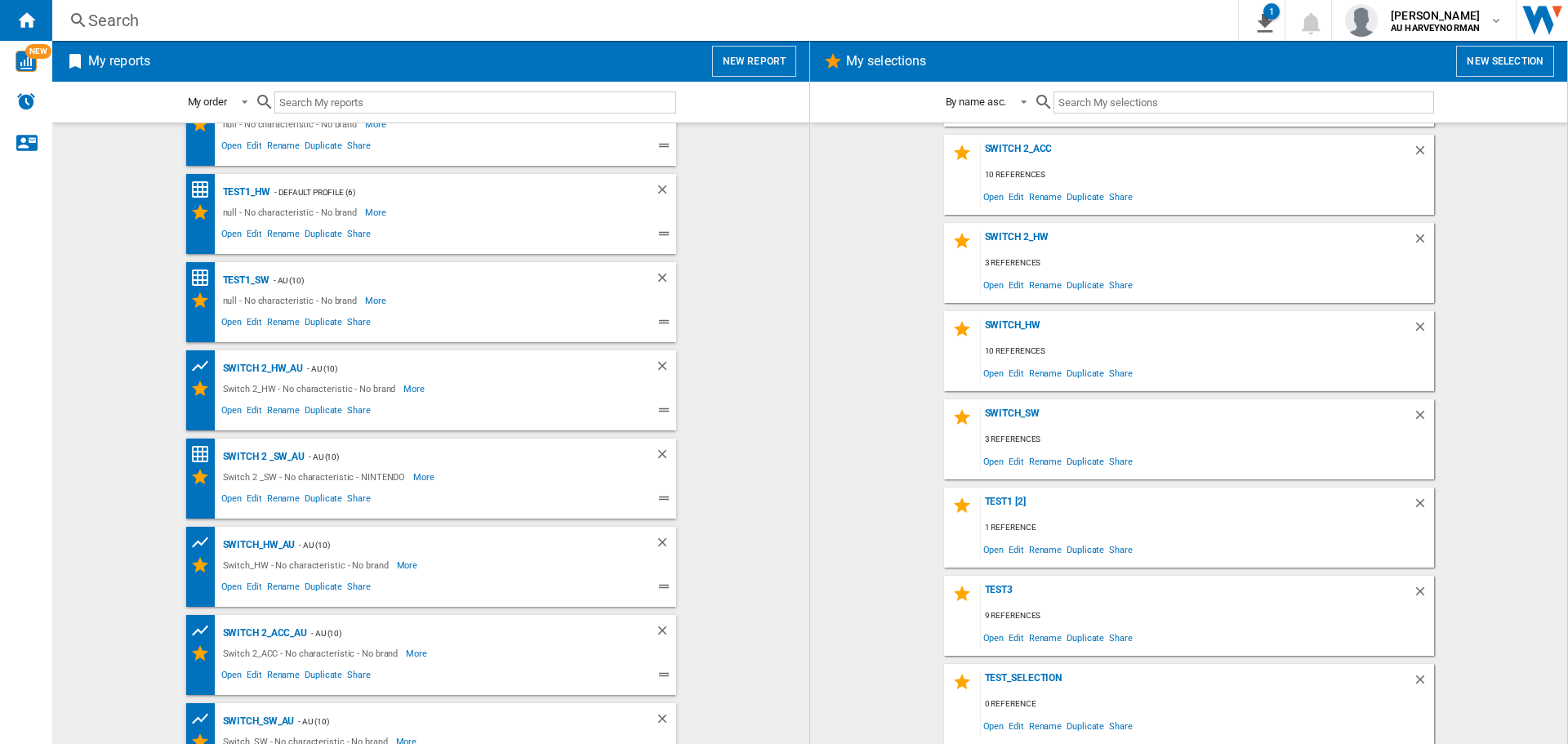
scroll to position [85, 0]
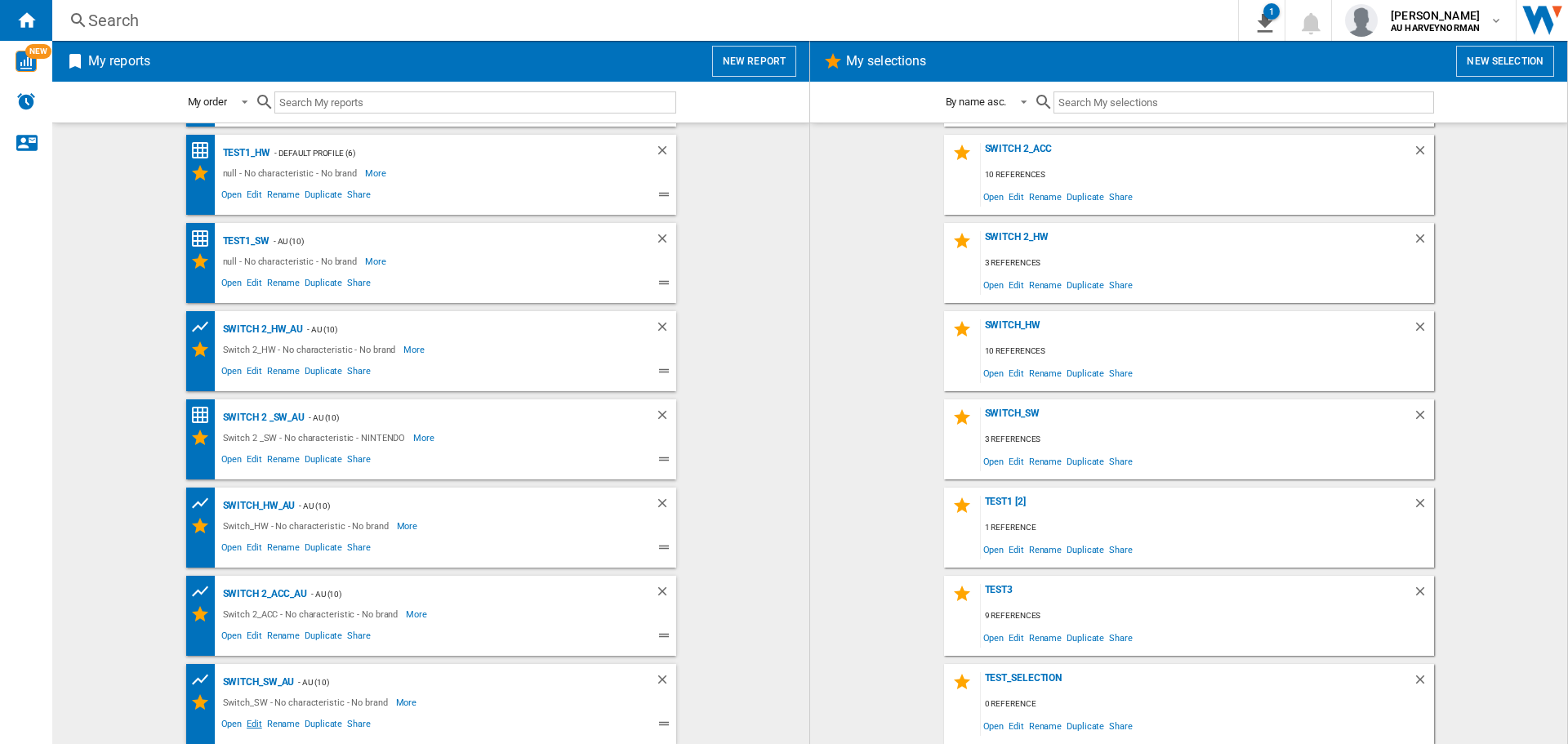
click at [255, 723] on span "Edit" at bounding box center [254, 726] width 20 height 20
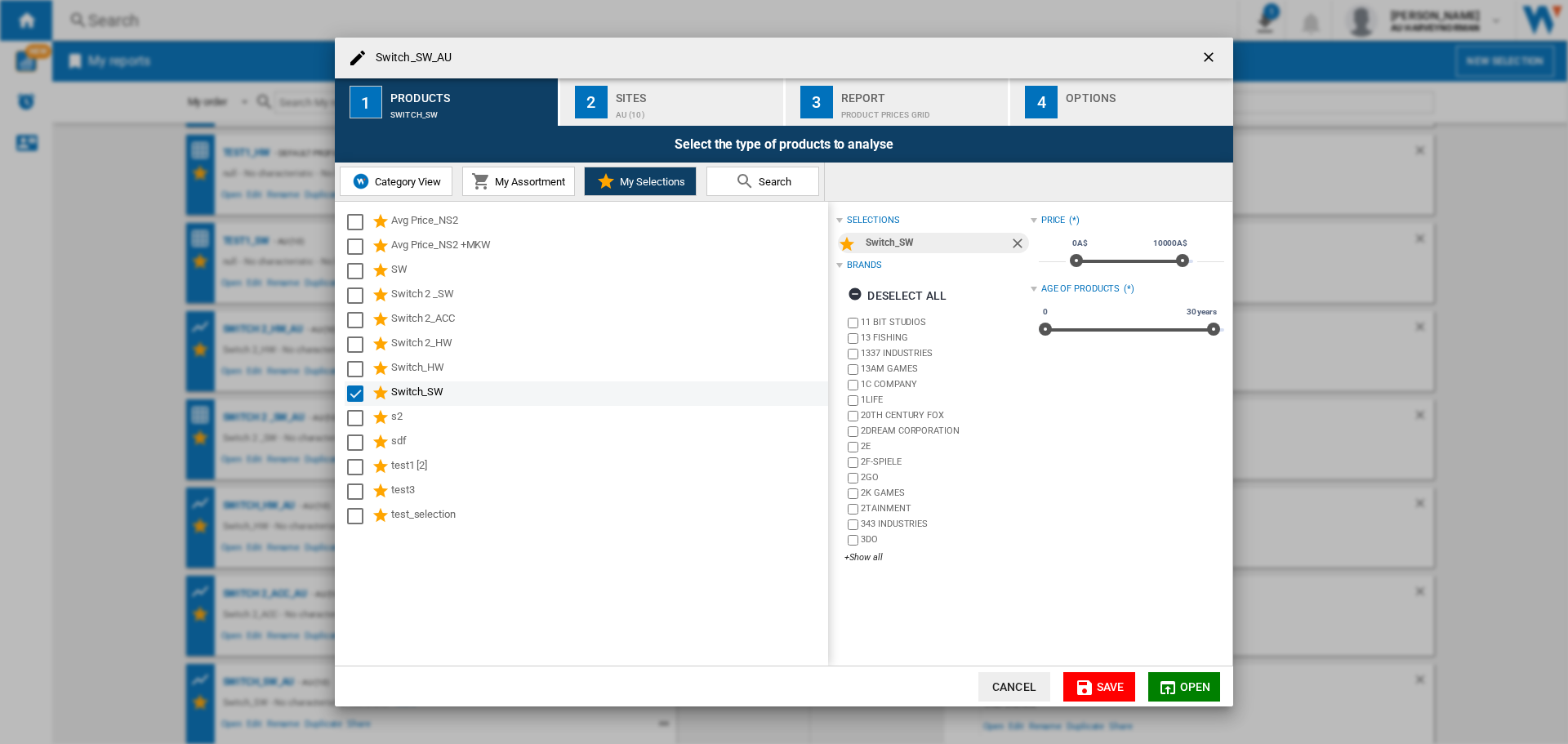
click at [409, 399] on div "Switch_SW" at bounding box center [608, 393] width 434 height 20
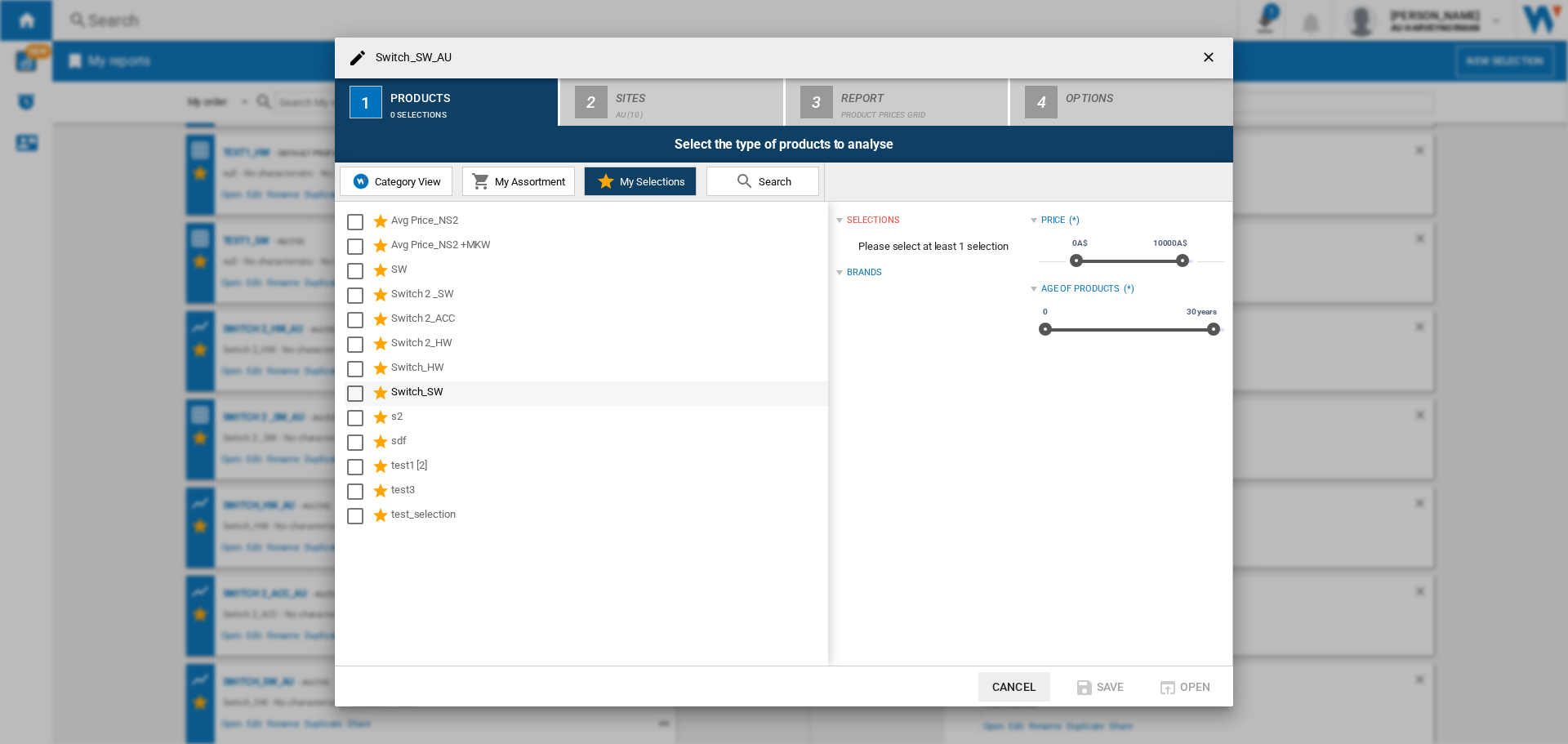
click at [366, 394] on md-checkbox "Select" at bounding box center [360, 393] width 25 height 20
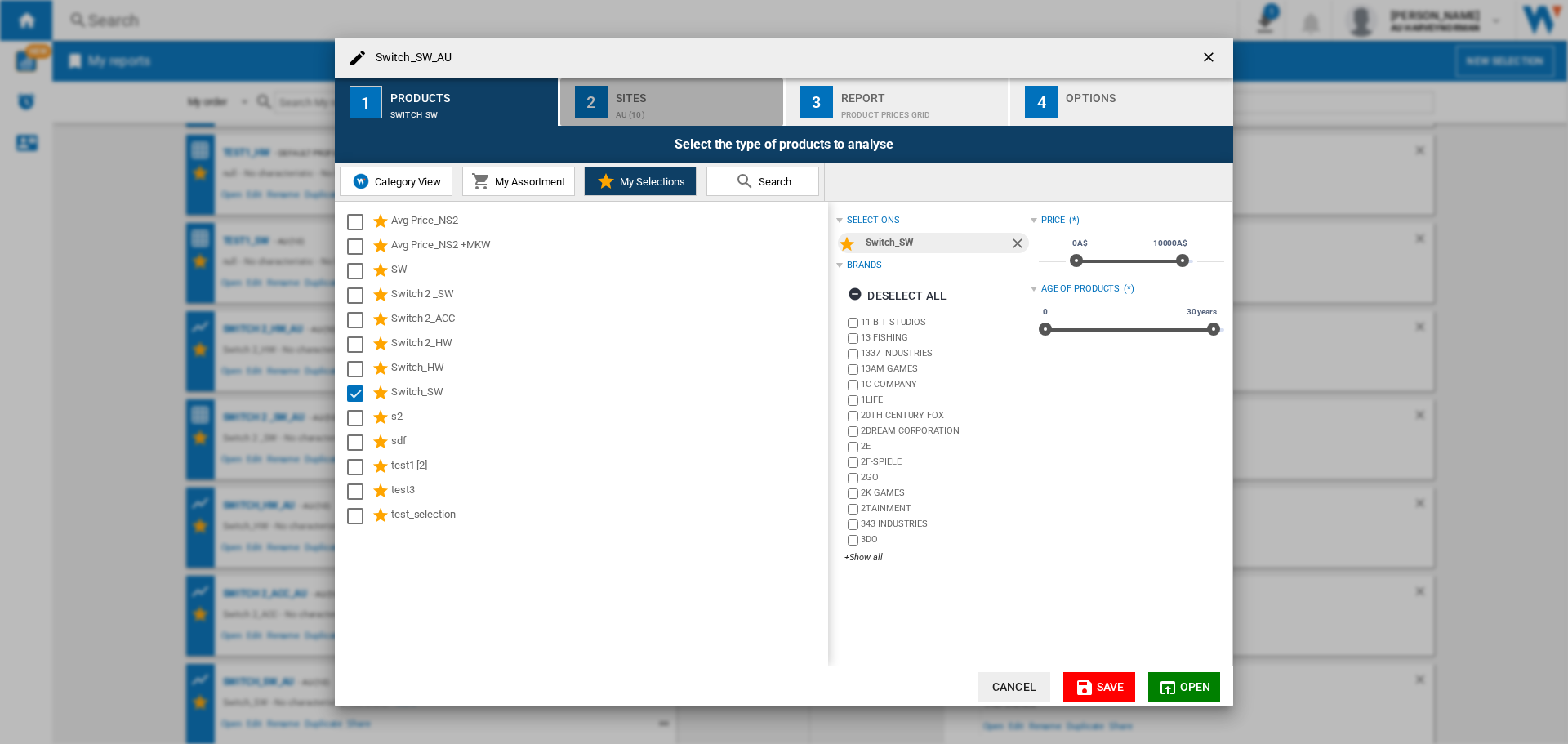
click at [632, 105] on div "AU (10)" at bounding box center [696, 111] width 161 height 17
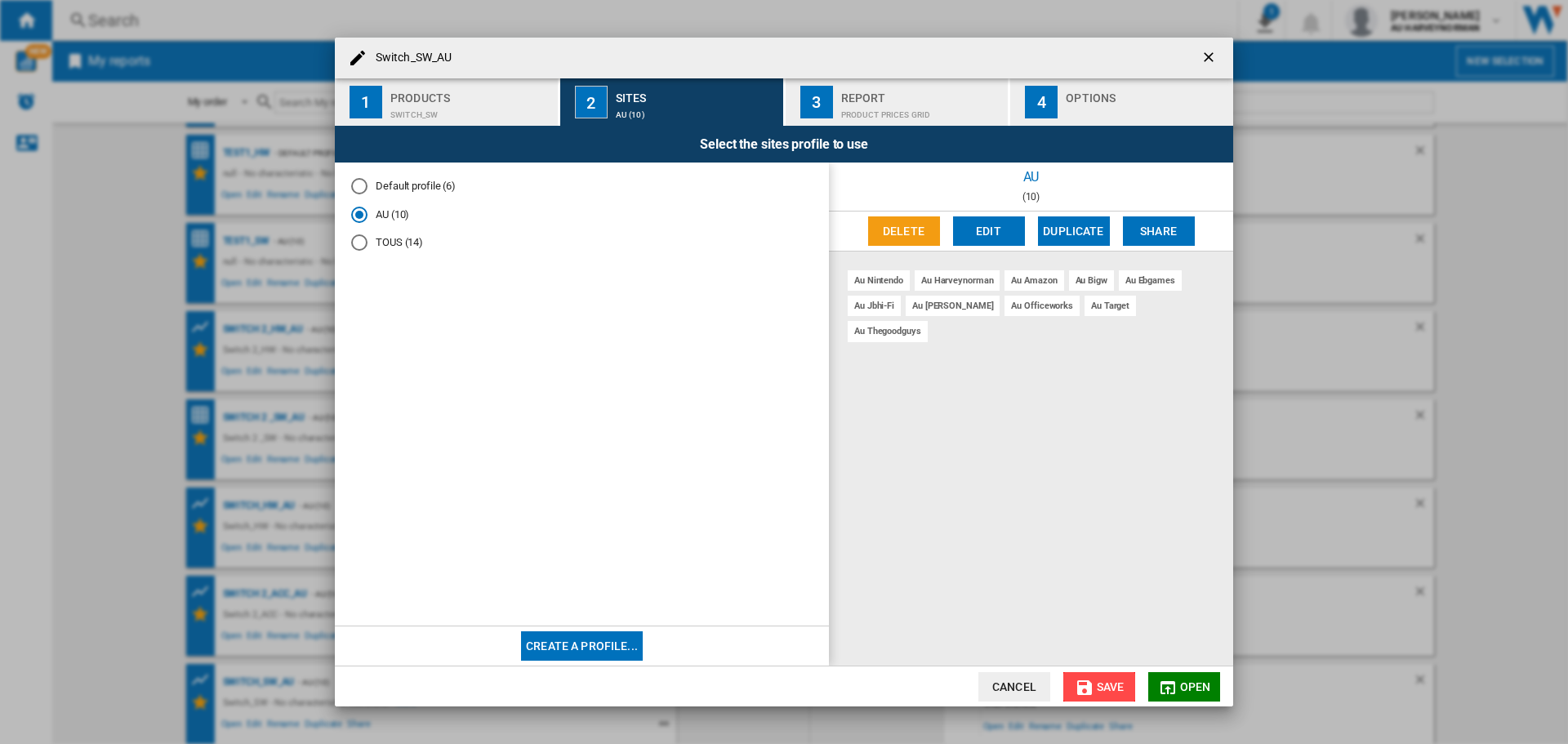
click at [1118, 690] on span "Save" at bounding box center [1110, 687] width 28 height 13
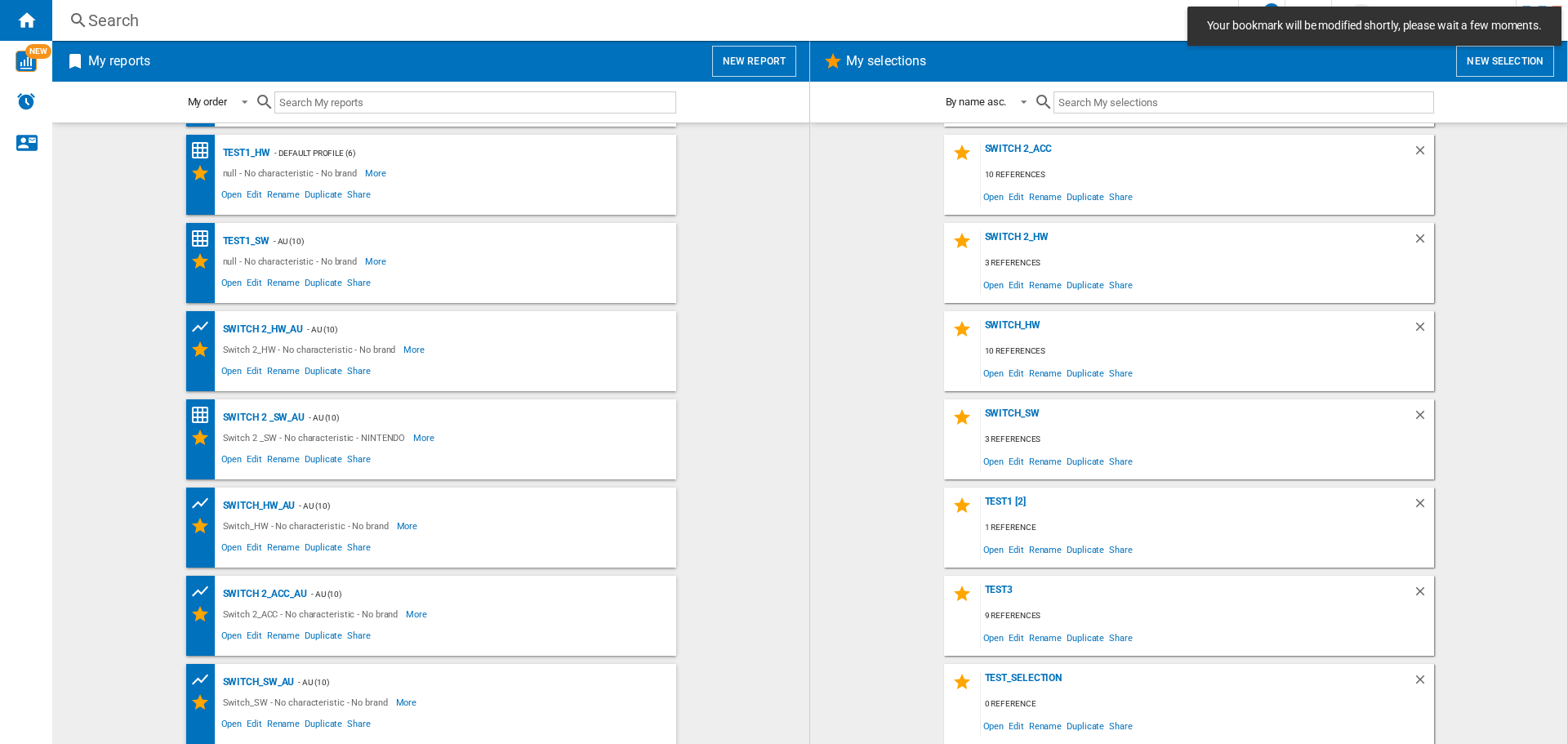
scroll to position [0, 0]
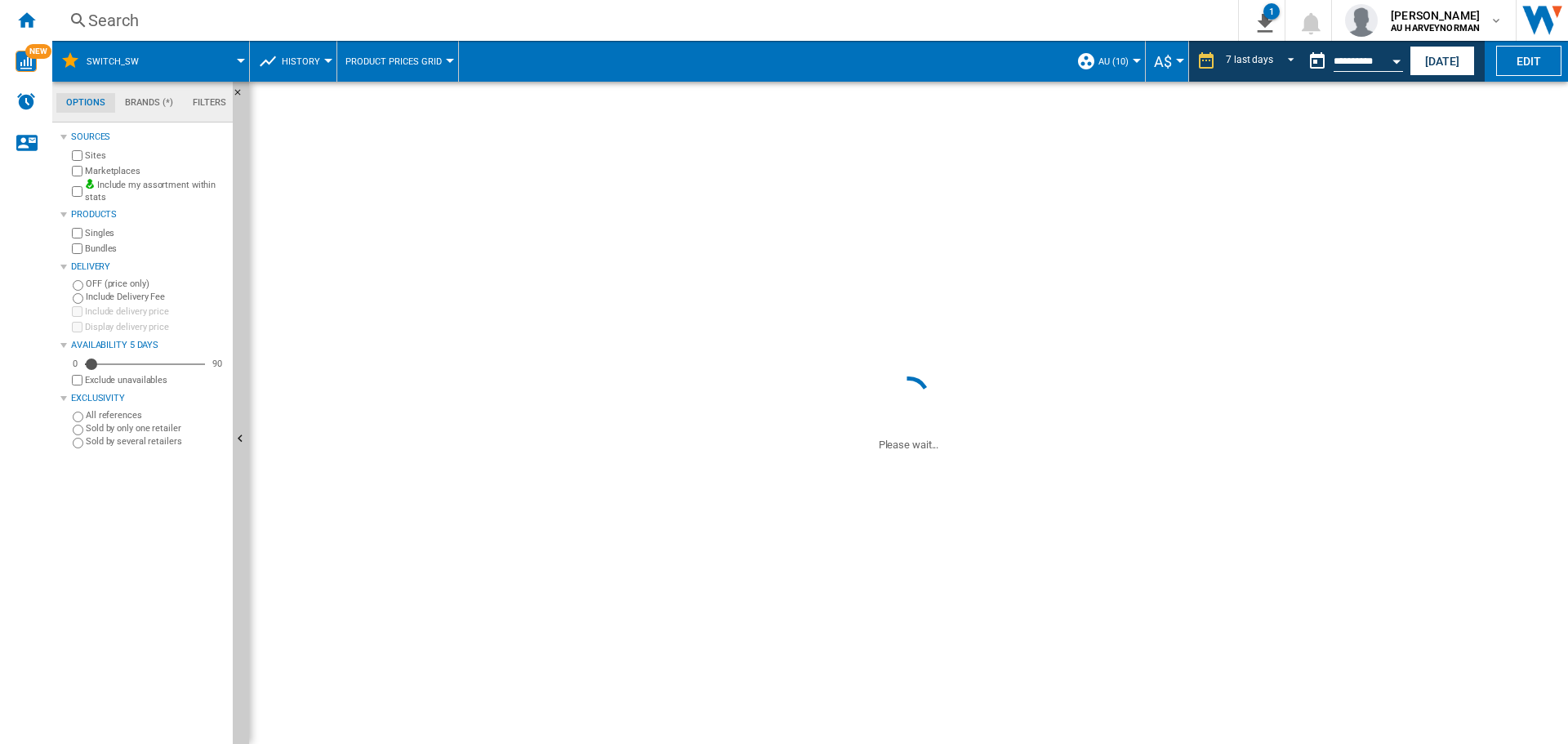
scroll to position [71, 0]
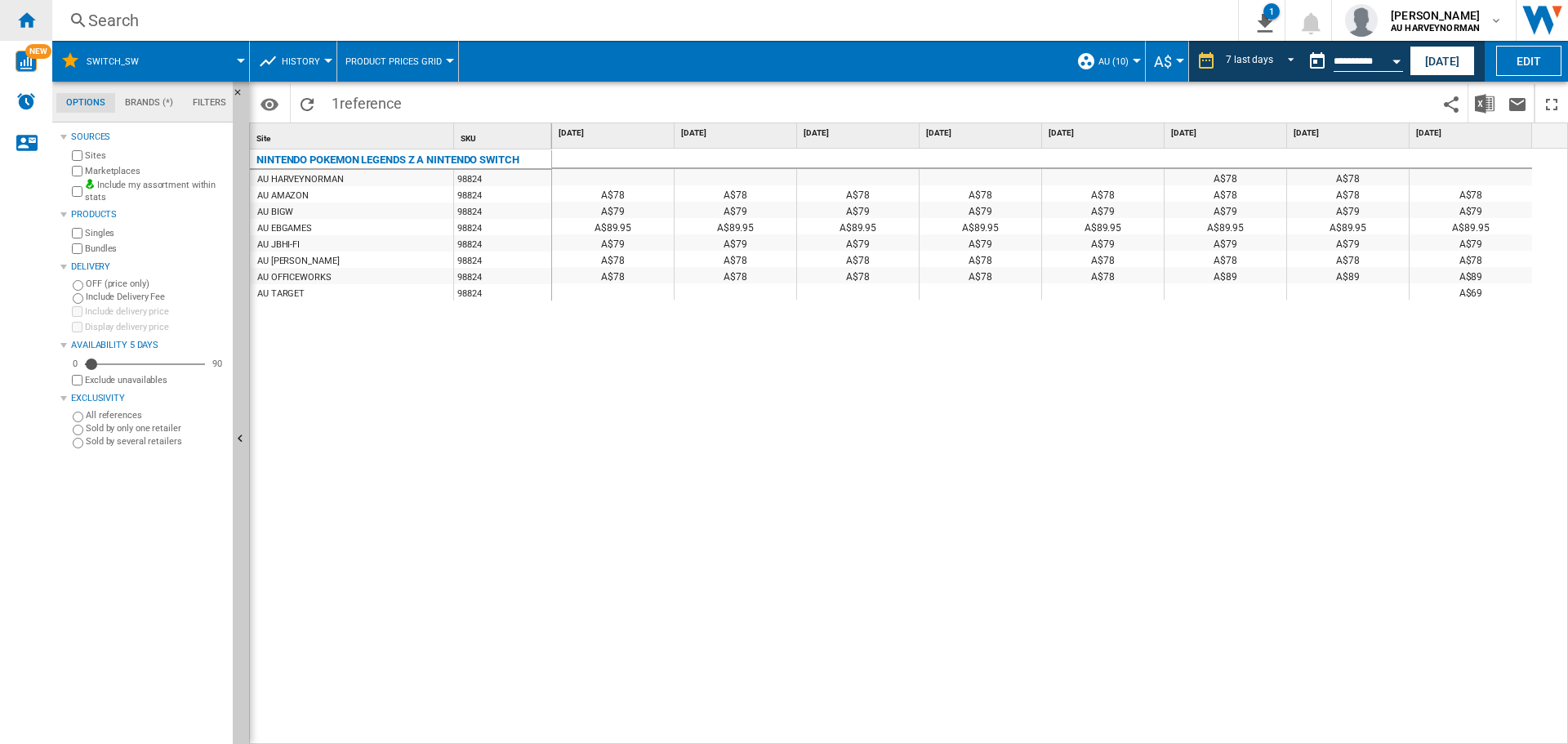
click at [10, 23] on div "Home" at bounding box center [26, 20] width 52 height 41
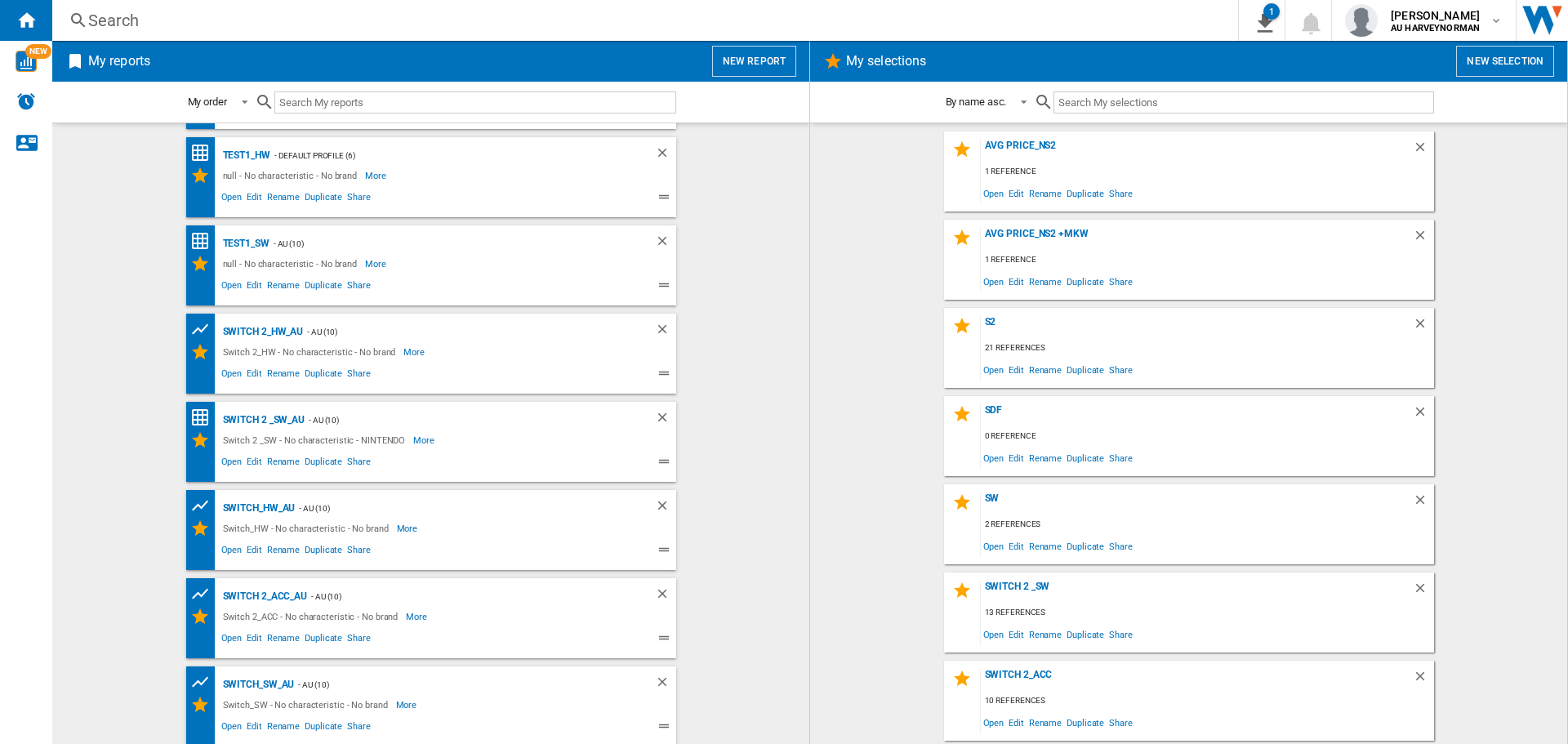
scroll to position [85, 0]
click at [264, 679] on div "Switch_SW_AU" at bounding box center [257, 681] width 76 height 20
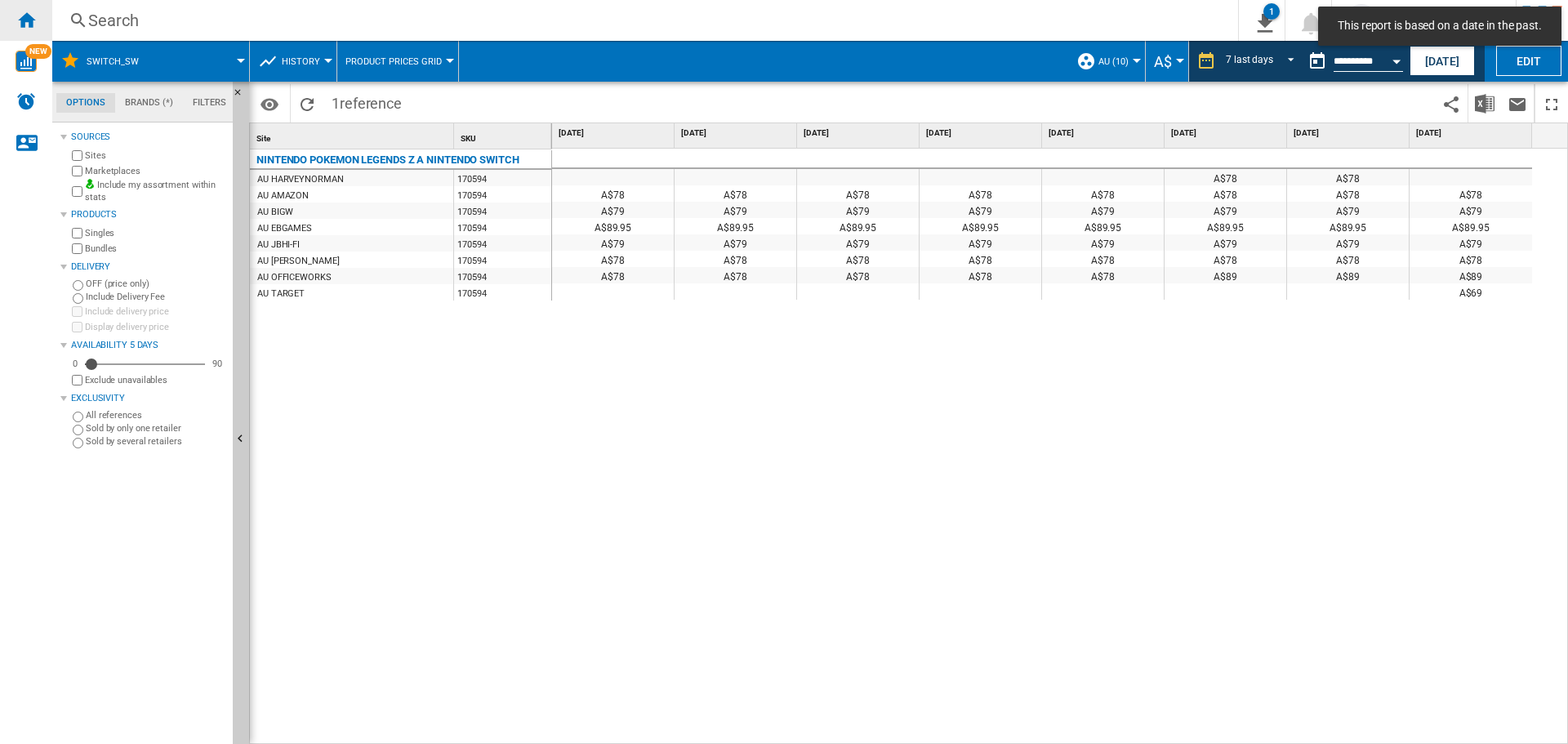
click at [19, 21] on ng-md-icon "Home" at bounding box center [26, 19] width 20 height 20
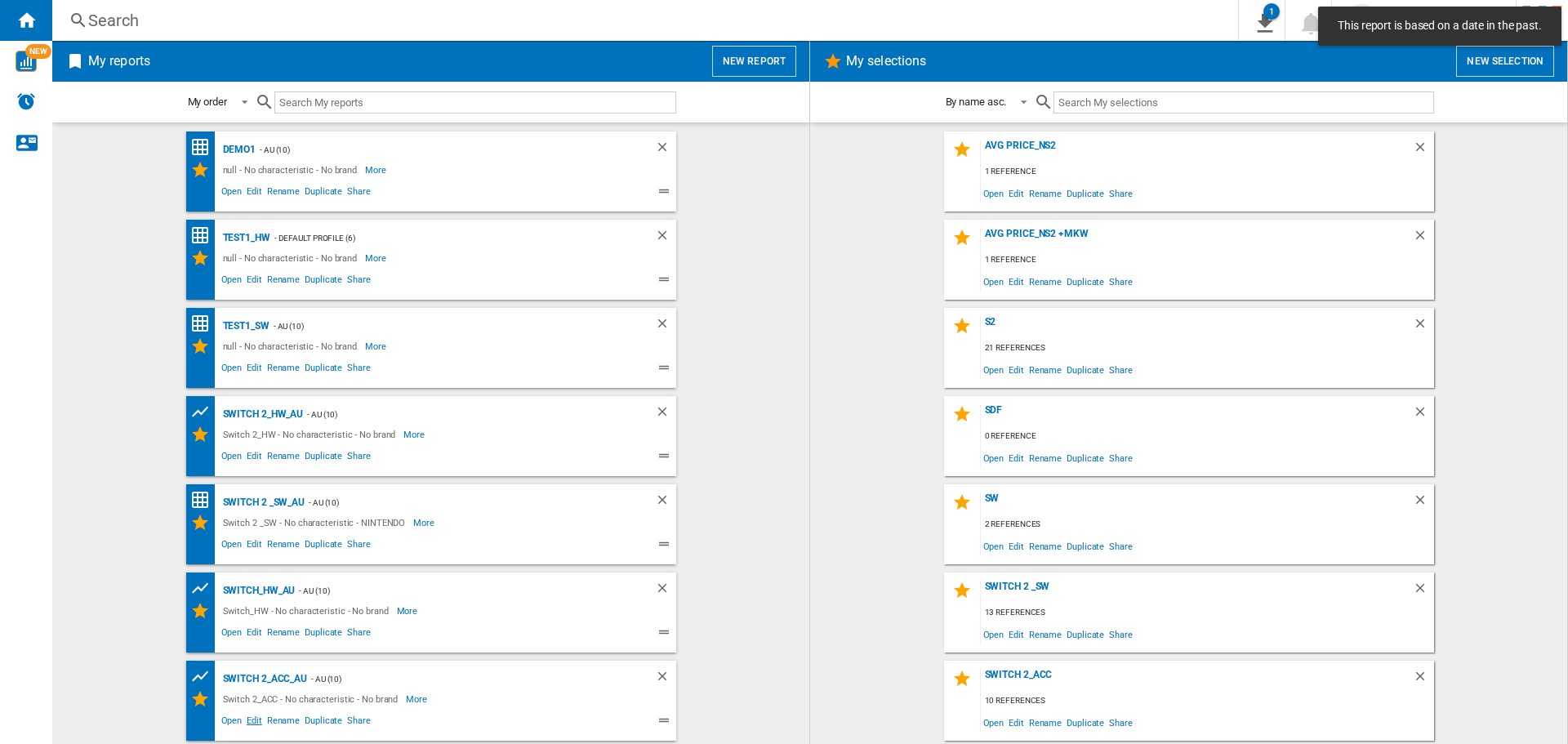
click at [252, 717] on span "Edit" at bounding box center [254, 722] width 20 height 20
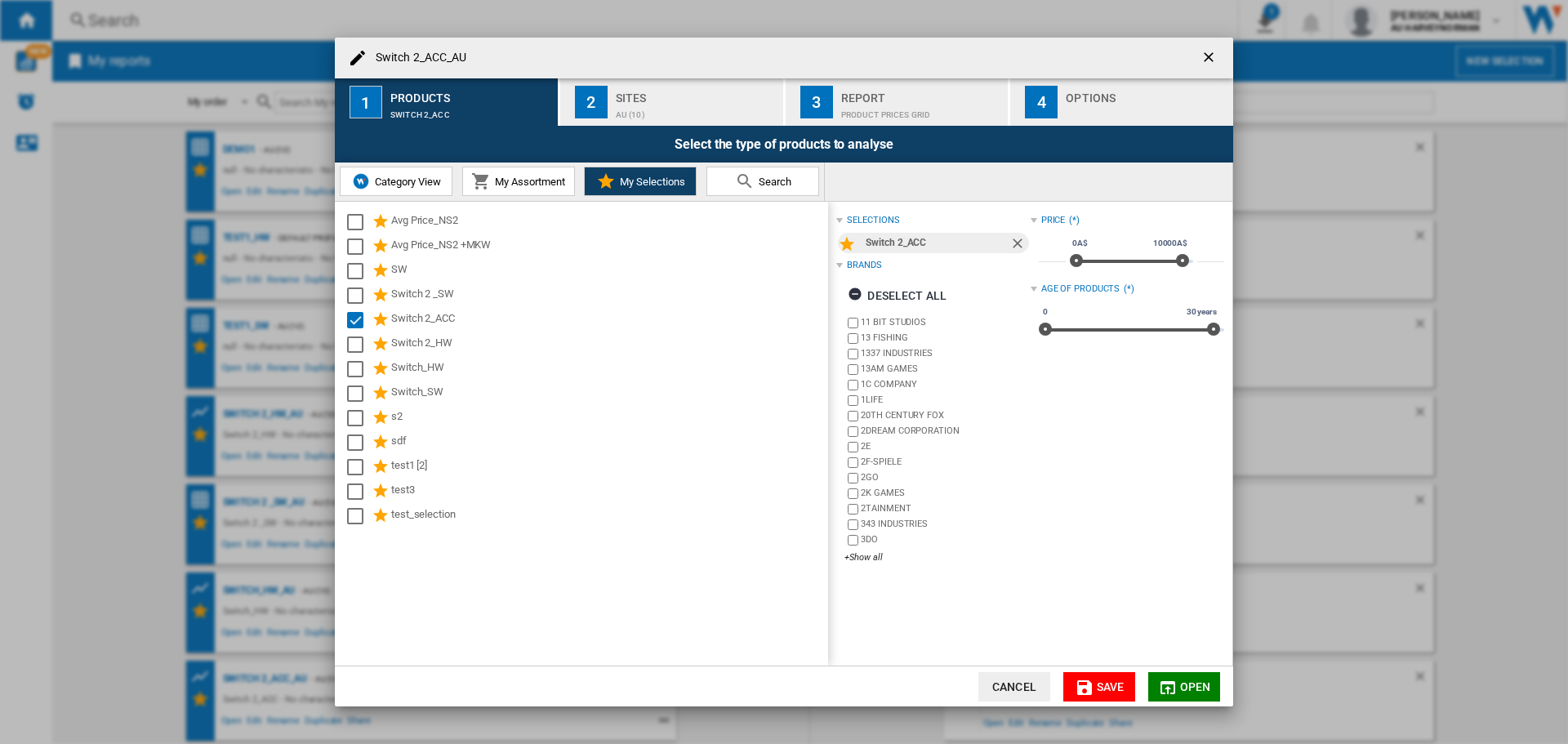
click at [494, 173] on button "My Assortment" at bounding box center [518, 181] width 113 height 30
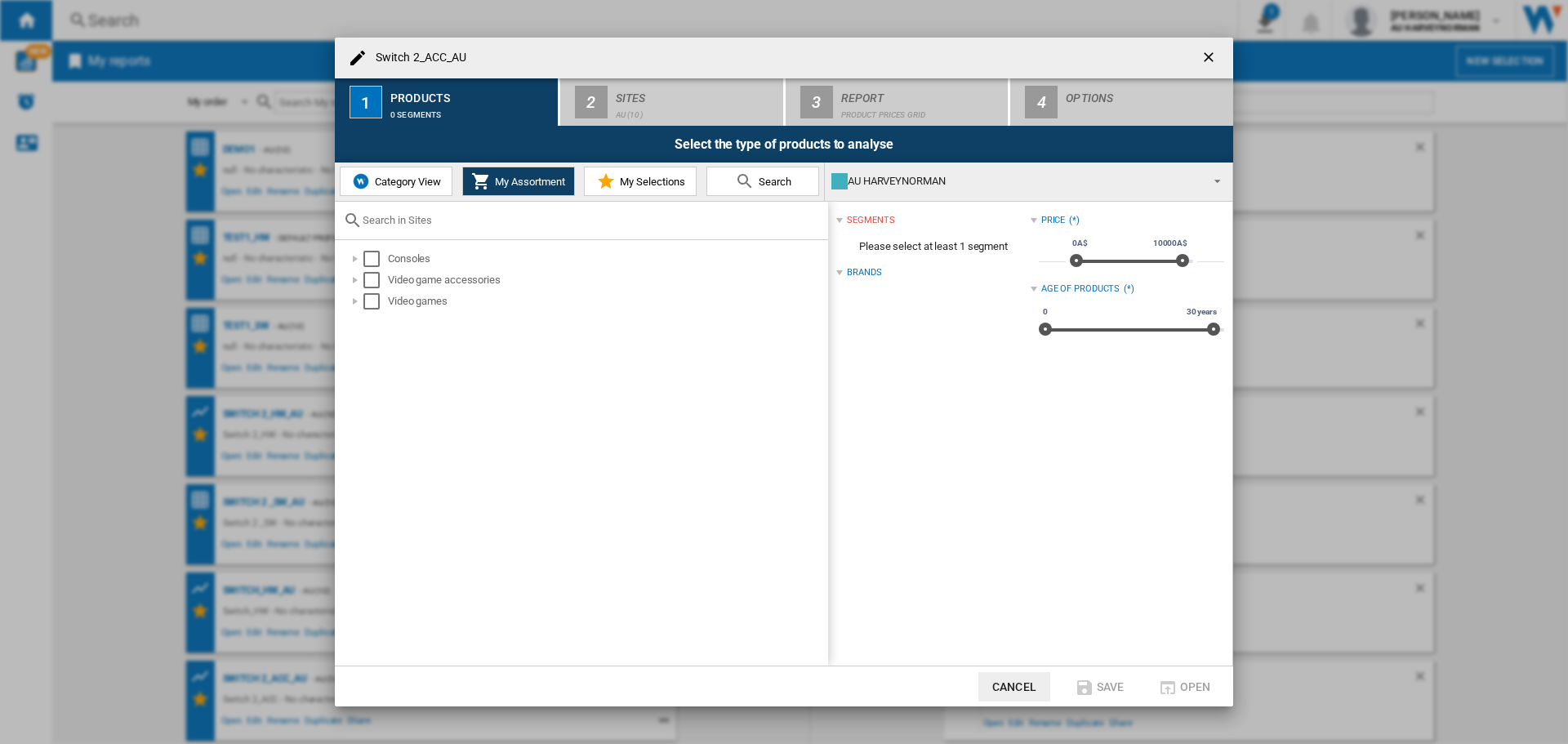
click at [404, 180] on span "Category View" at bounding box center [407, 181] width 71 height 12
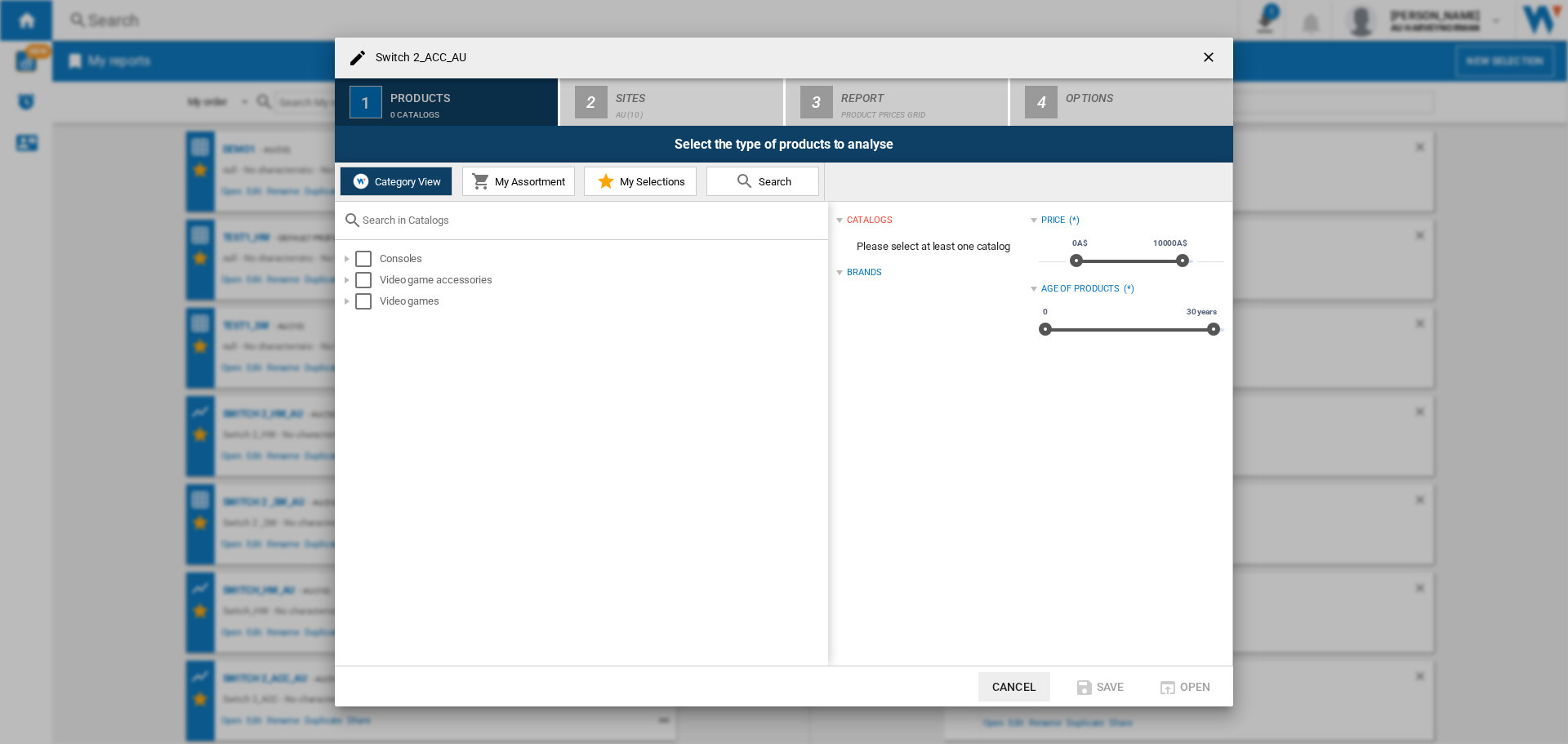
click at [426, 99] on div "Products" at bounding box center [470, 93] width 161 height 17
click at [1020, 685] on button "Cancel" at bounding box center [1014, 686] width 72 height 30
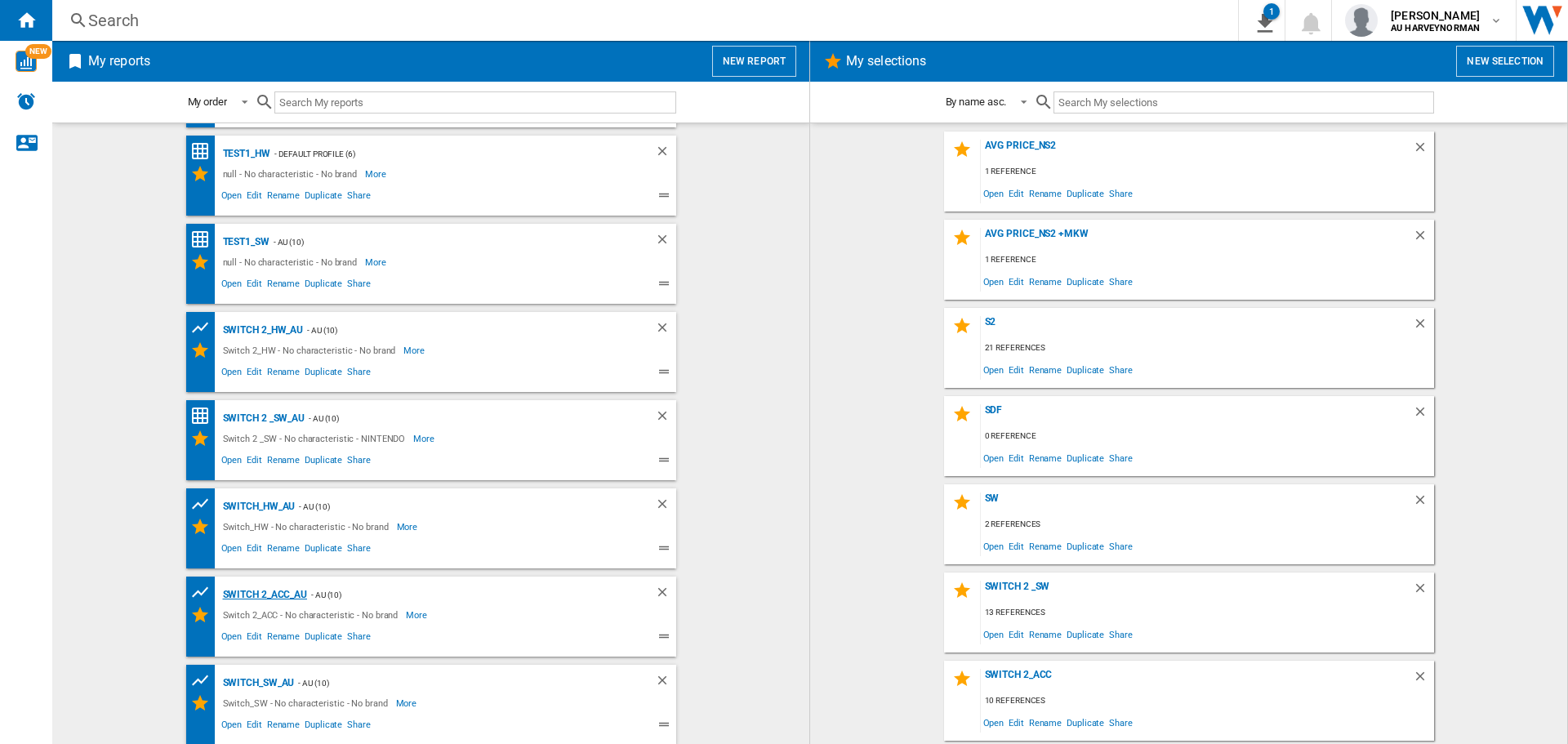
scroll to position [85, 0]
click at [252, 722] on span "Edit" at bounding box center [254, 726] width 20 height 20
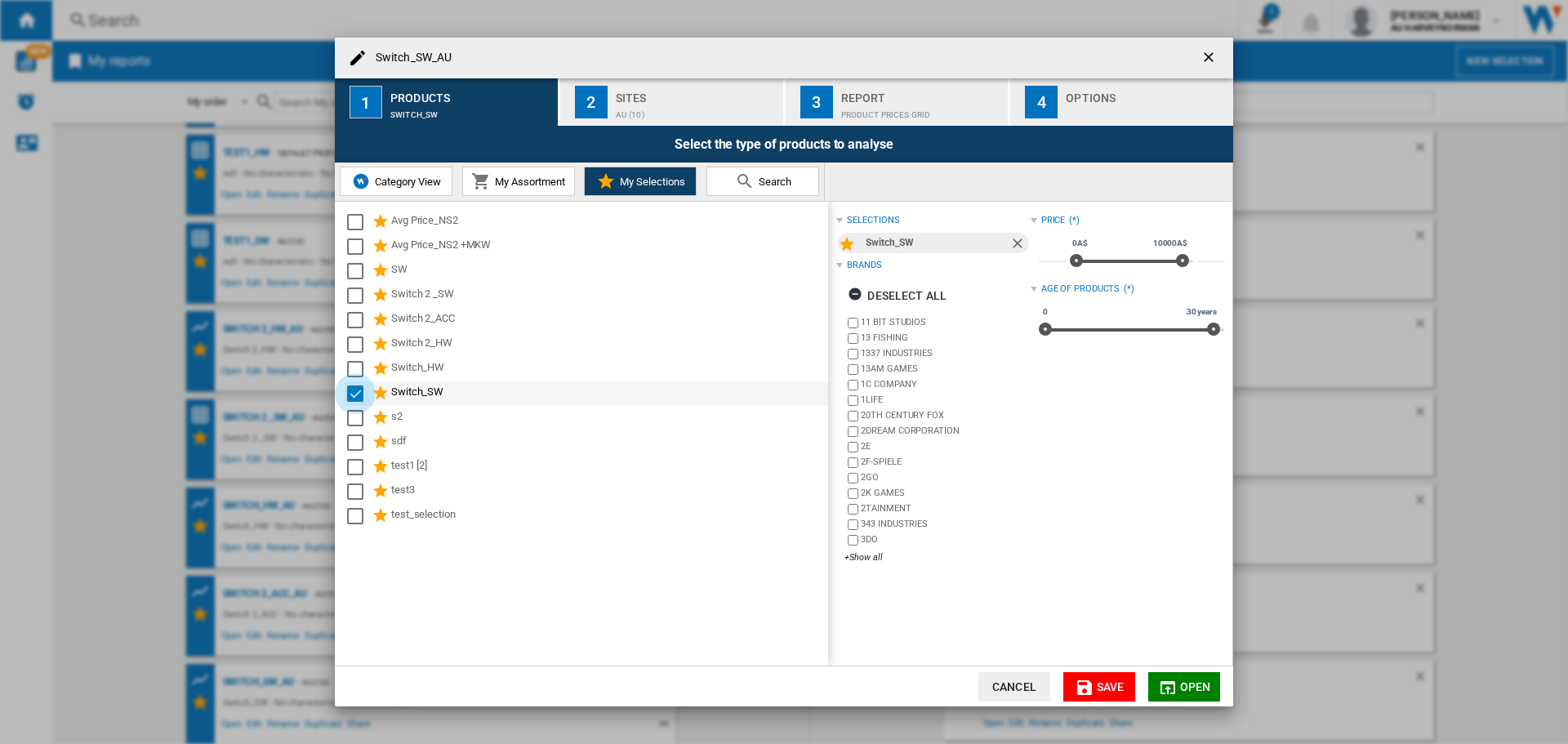
click at [349, 395] on div "Select" at bounding box center [355, 393] width 16 height 16
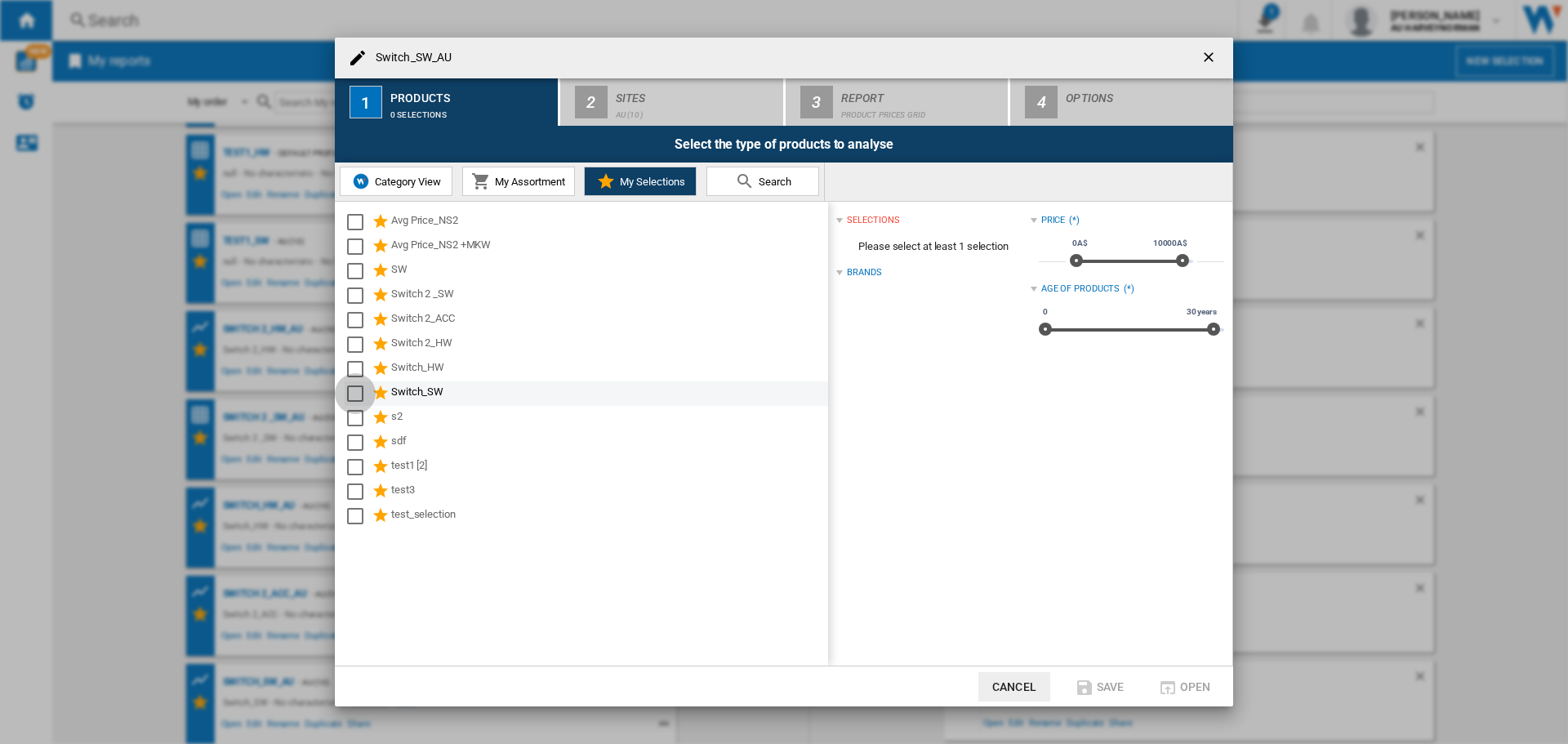
click at [358, 398] on div "Select" at bounding box center [355, 393] width 16 height 16
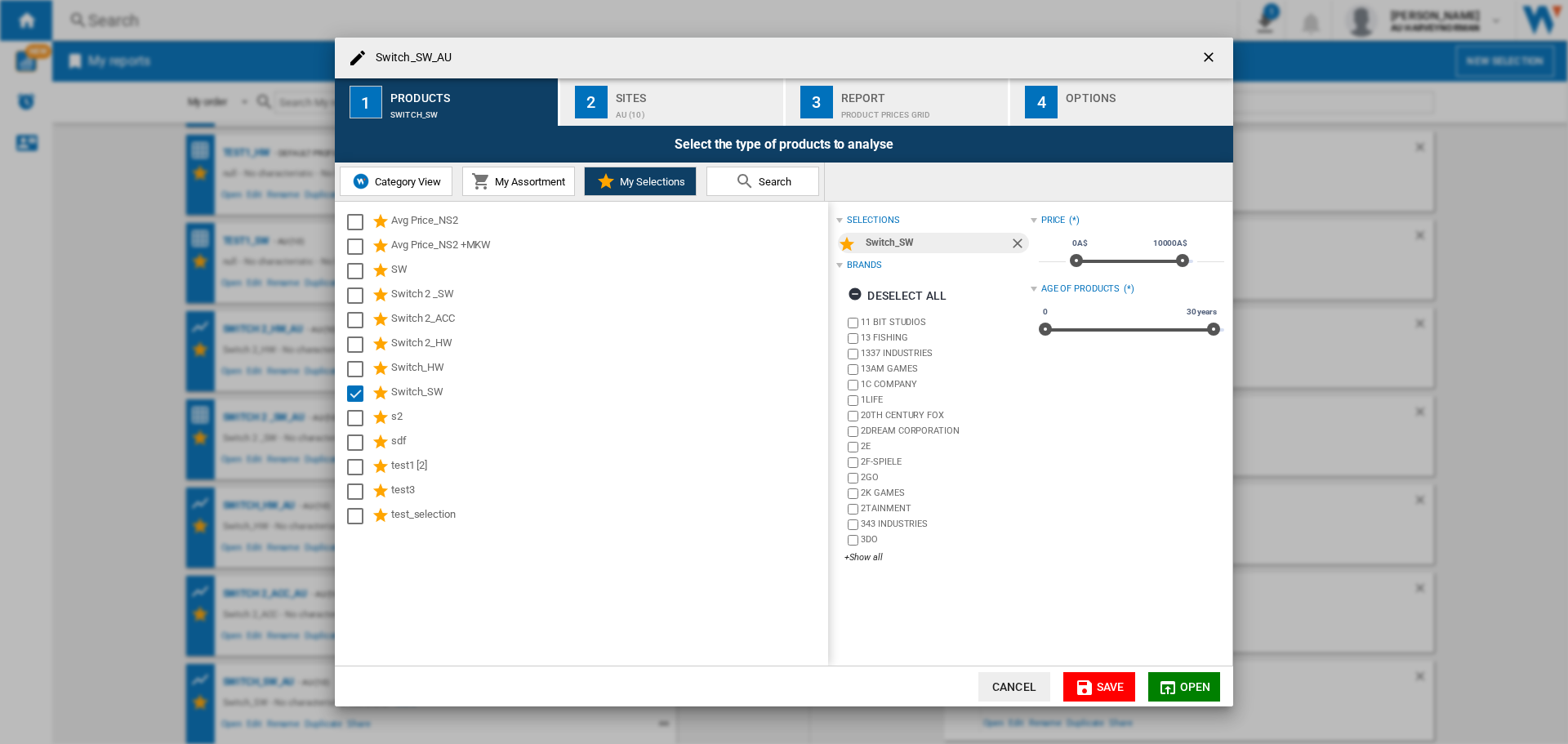
click at [676, 132] on div "Select the type of products to analyse" at bounding box center [784, 144] width 898 height 37
click at [677, 114] on div "AU (10)" at bounding box center [696, 111] width 161 height 17
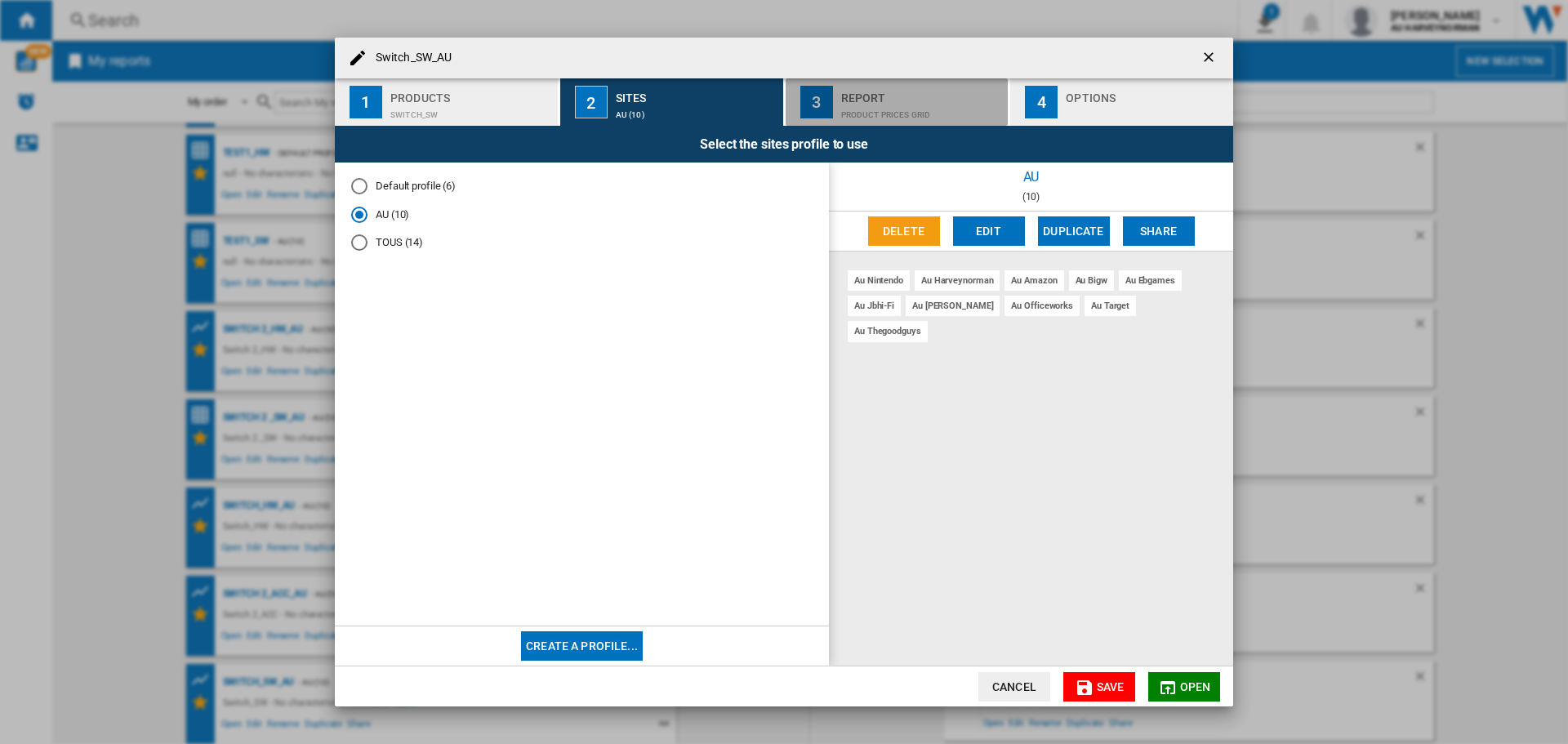
click at [870, 93] on div "Report" at bounding box center [921, 93] width 161 height 17
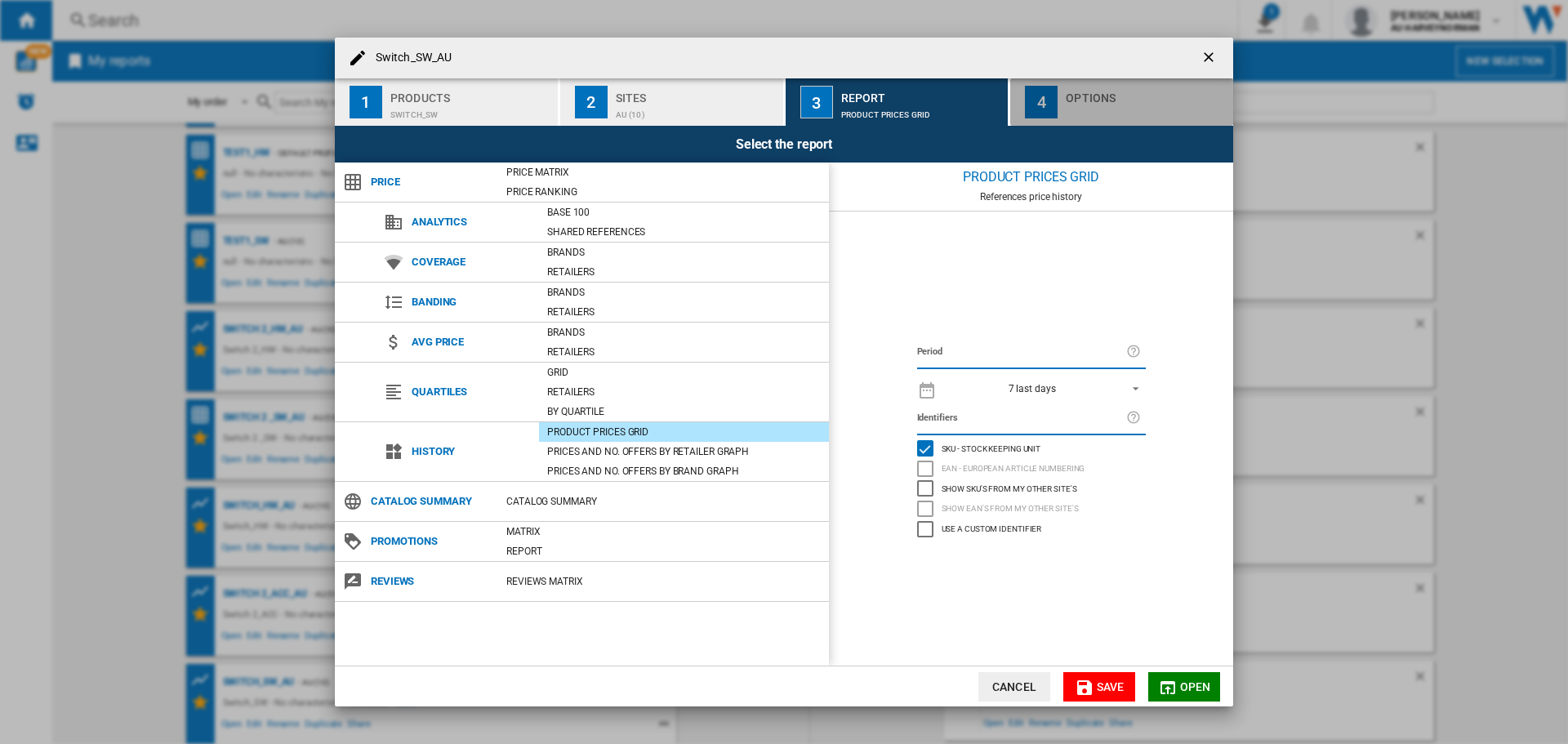
click at [1127, 91] on div "Options" at bounding box center [1146, 93] width 161 height 17
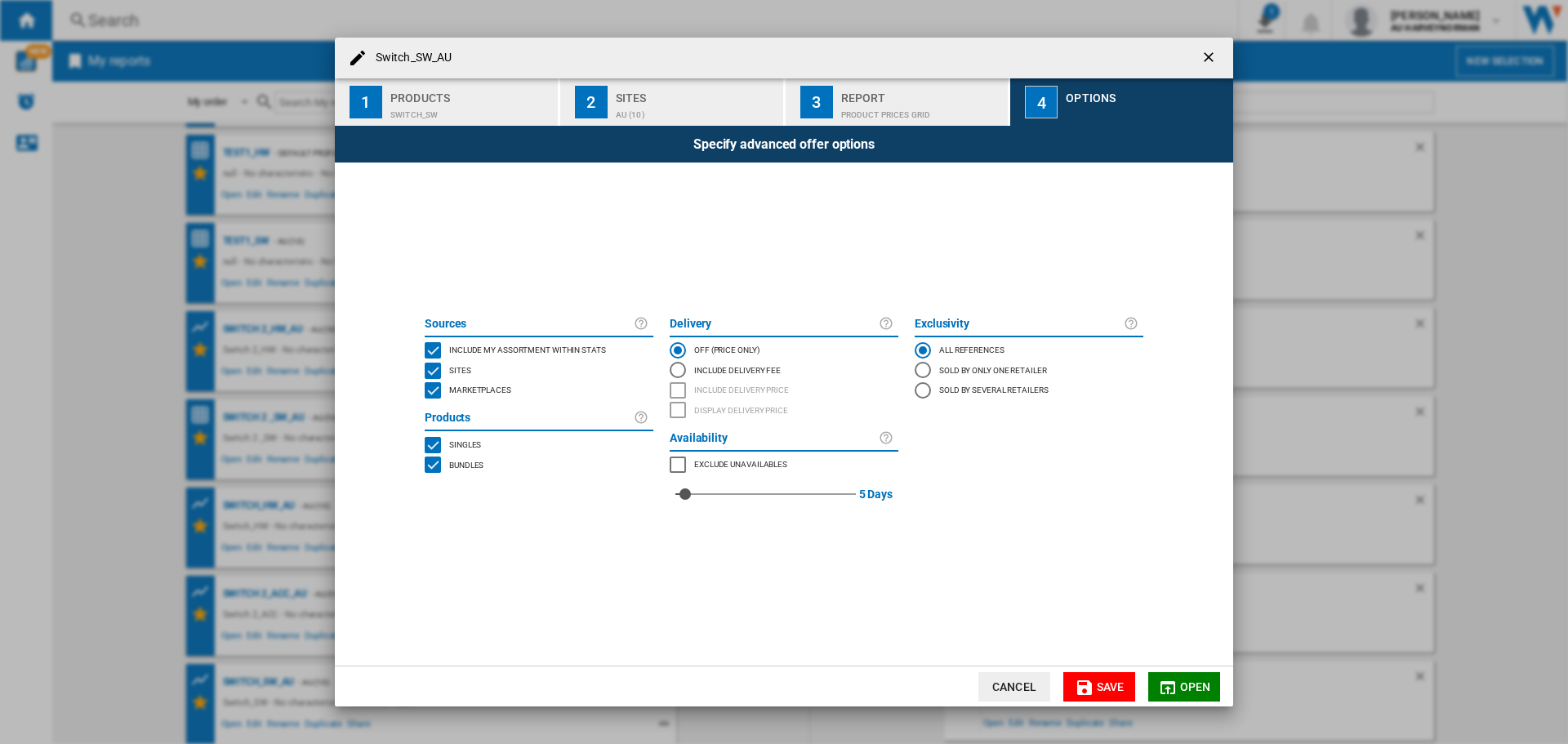
click at [453, 100] on div "Products" at bounding box center [470, 93] width 161 height 17
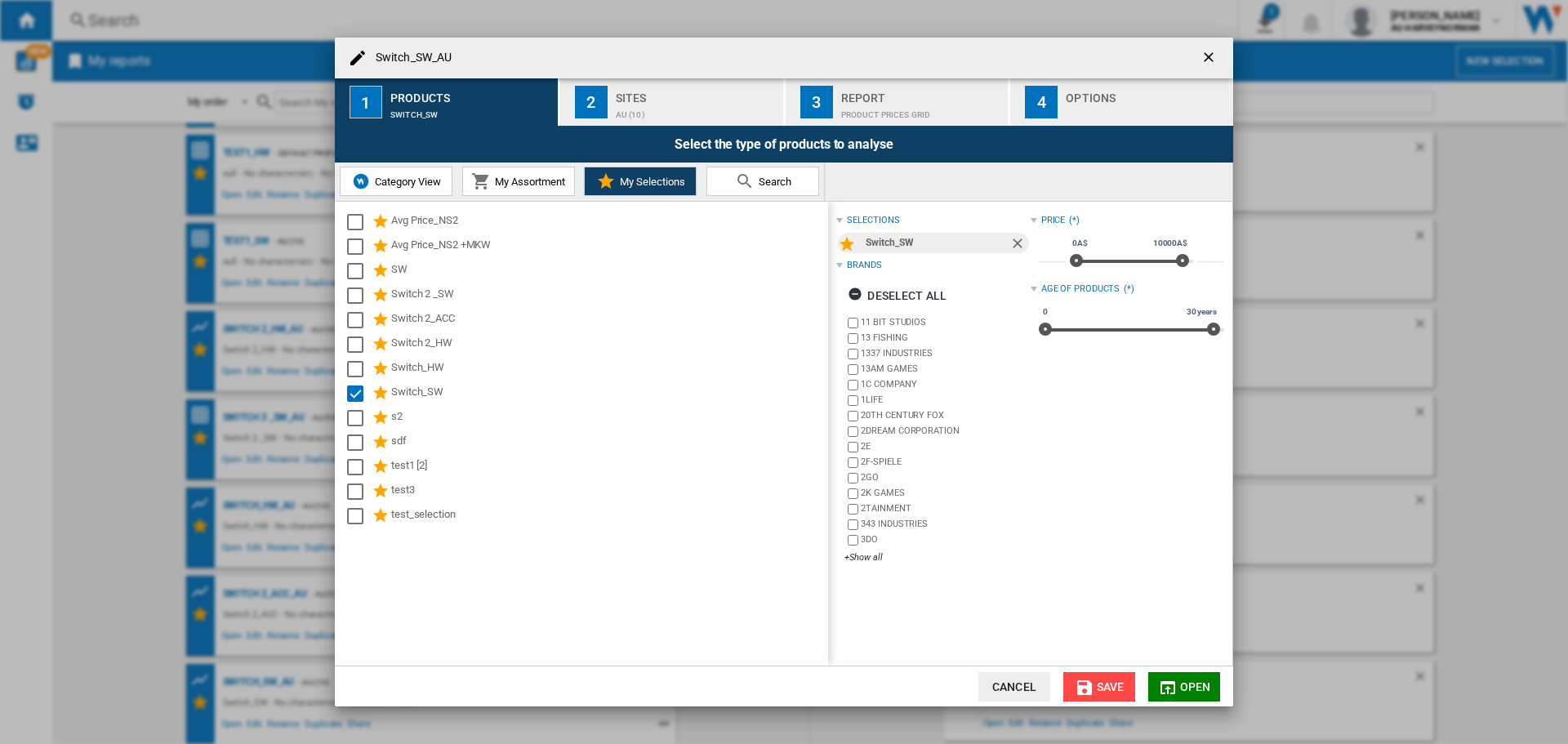
click at [1100, 688] on span "Save" at bounding box center [1110, 687] width 28 height 13
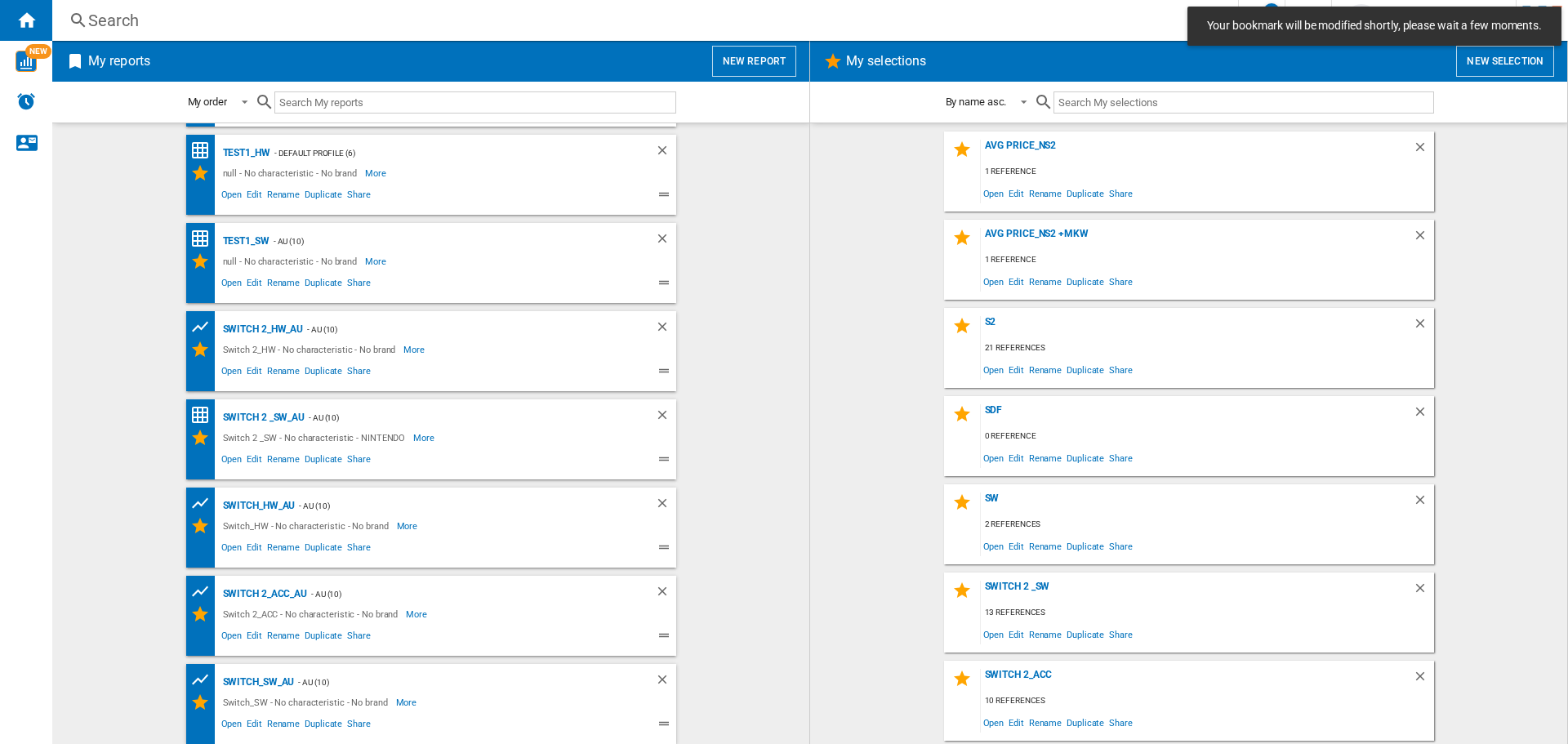
scroll to position [0, 0]
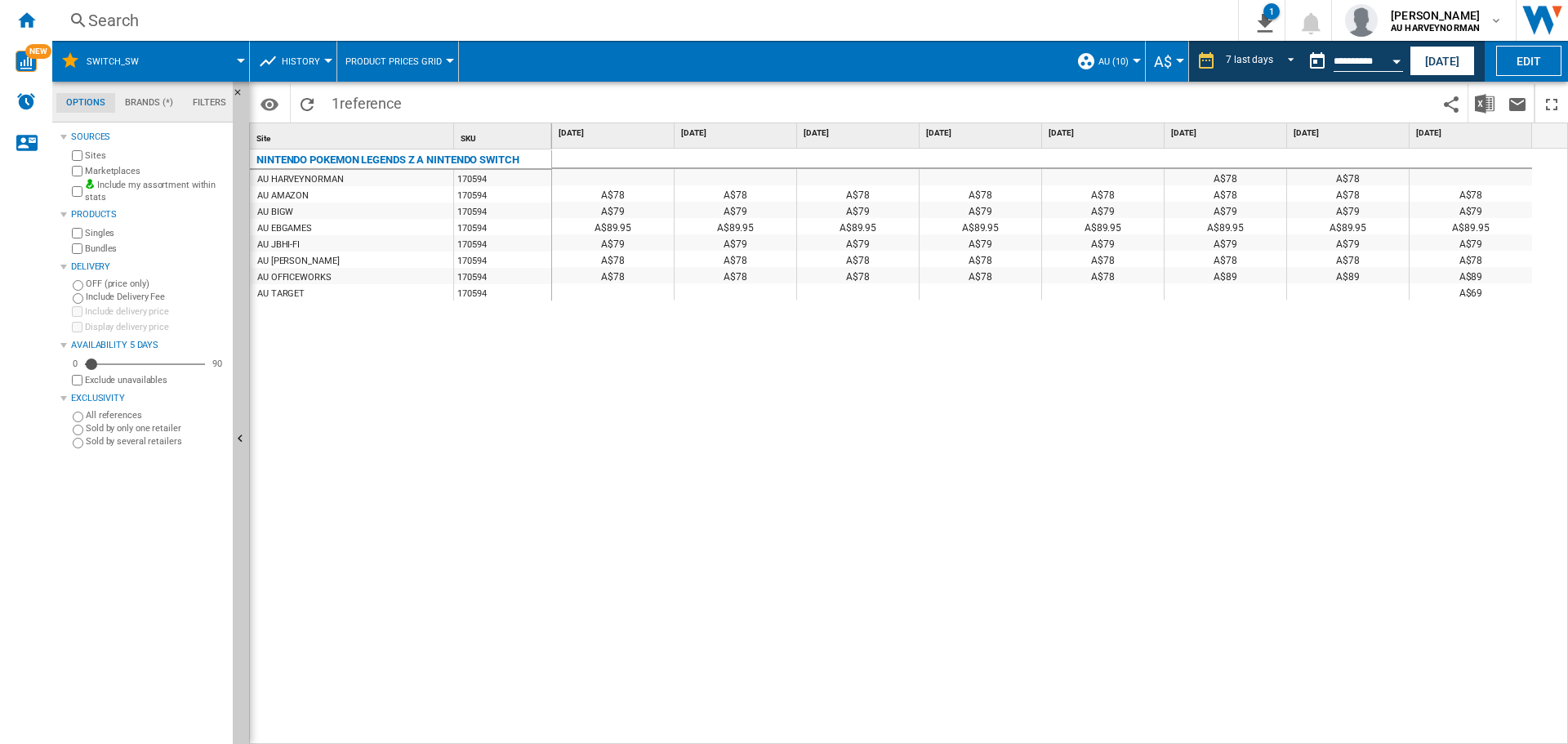
scroll to position [168, 0]
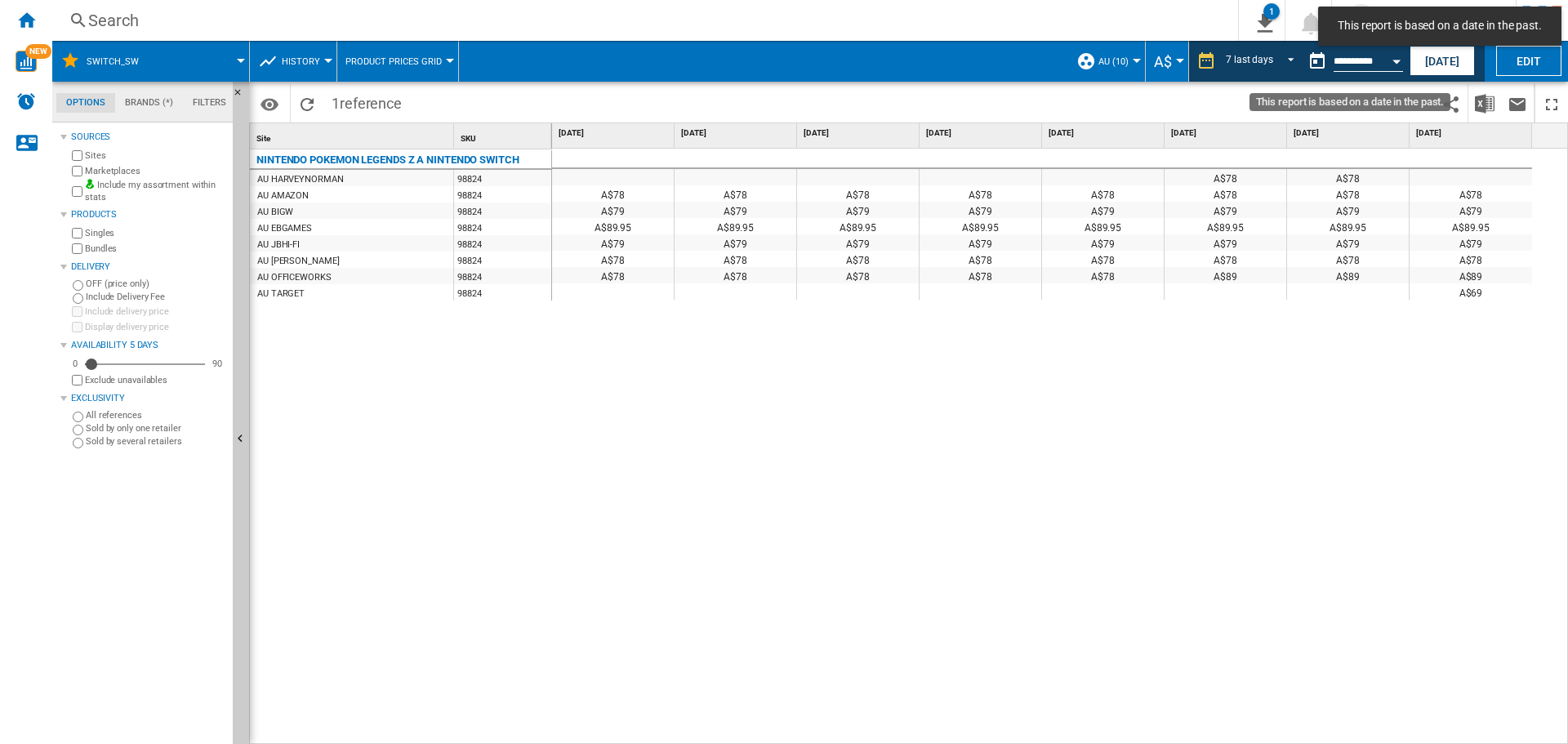
click at [1386, 66] on button "Open calendar" at bounding box center [1396, 58] width 30 height 30
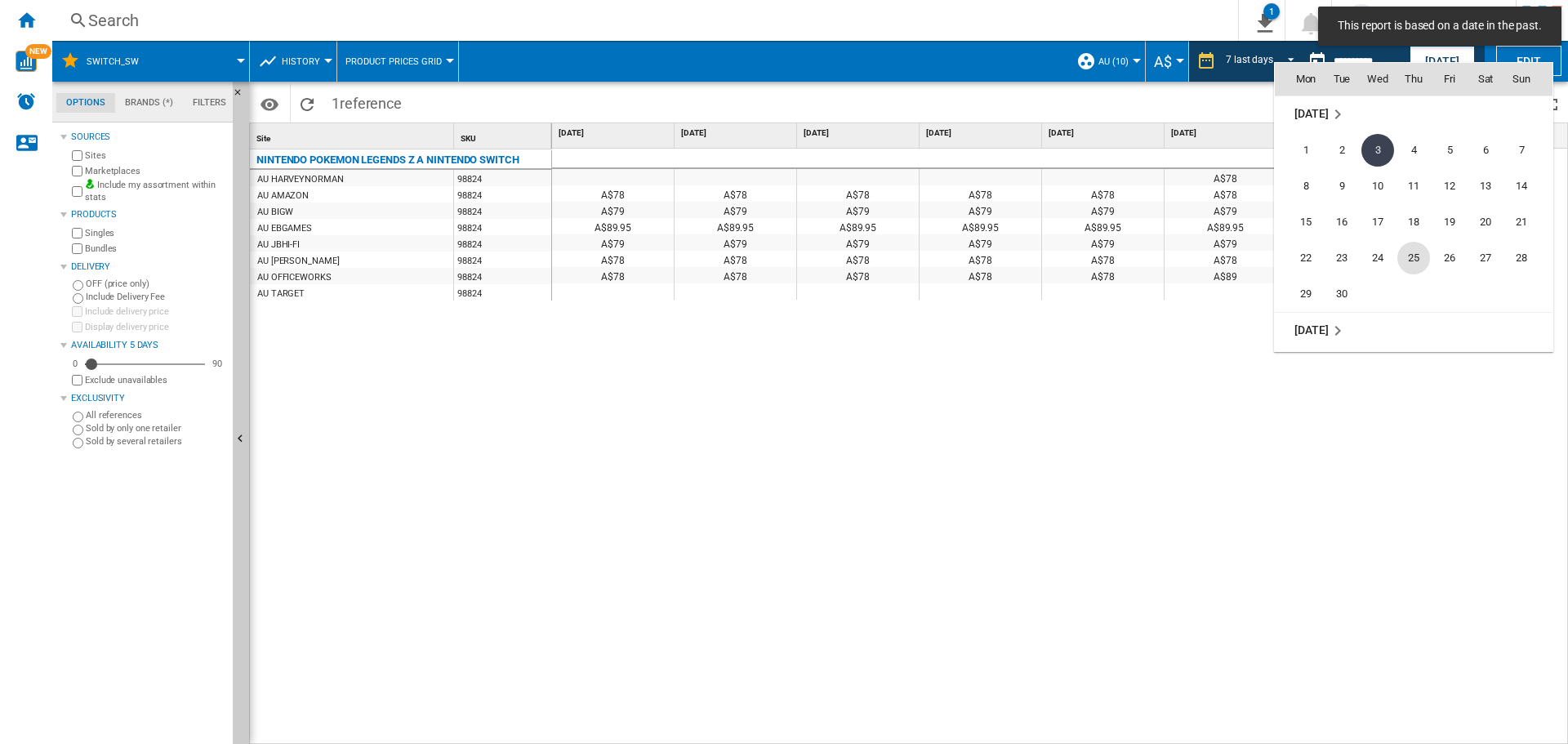
scroll to position [7790, 0]
click at [1304, 182] on span "6" at bounding box center [1306, 183] width 32 height 32
type input "**********"
